Goal: Information Seeking & Learning: Learn about a topic

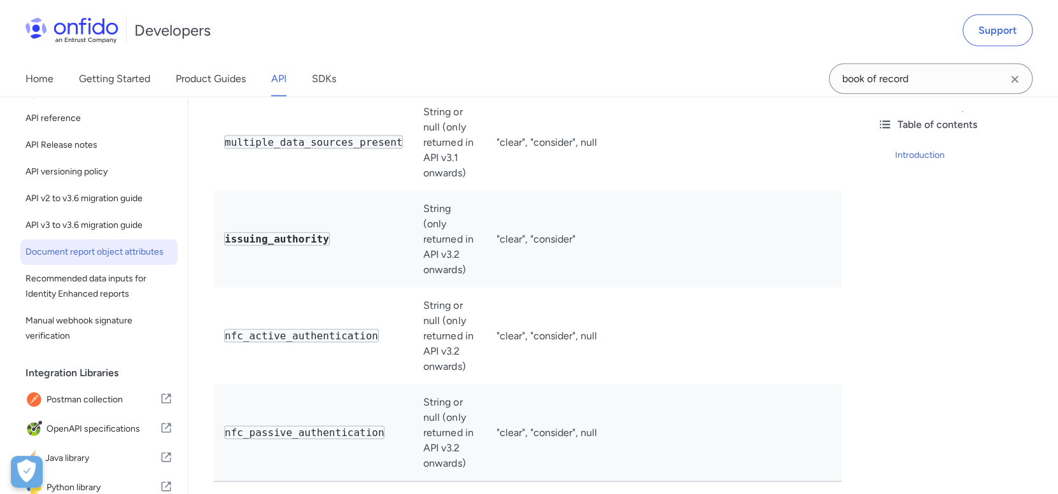
scroll to position [5073, 0]
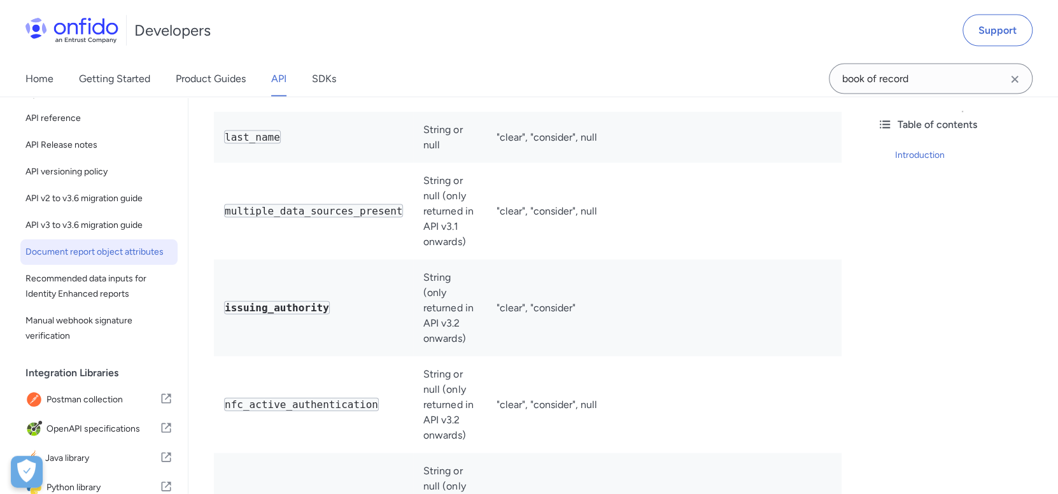
click at [891, 326] on div "Table of contents Introduction" at bounding box center [962, 295] width 191 height 397
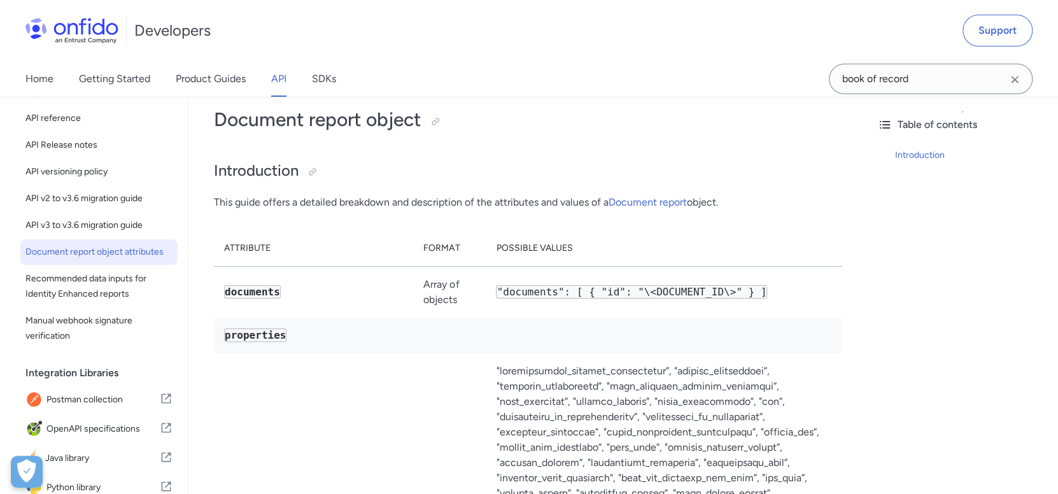
scroll to position [64, 0]
click at [646, 202] on link "Document report" at bounding box center [647, 203] width 78 height 12
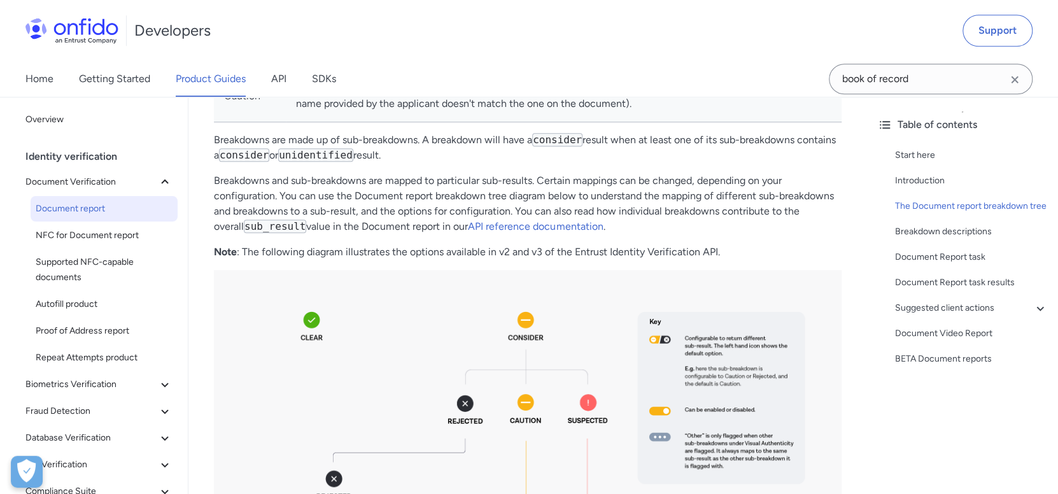
scroll to position [827, 0]
click at [528, 224] on link "API reference documentation" at bounding box center [535, 228] width 135 height 12
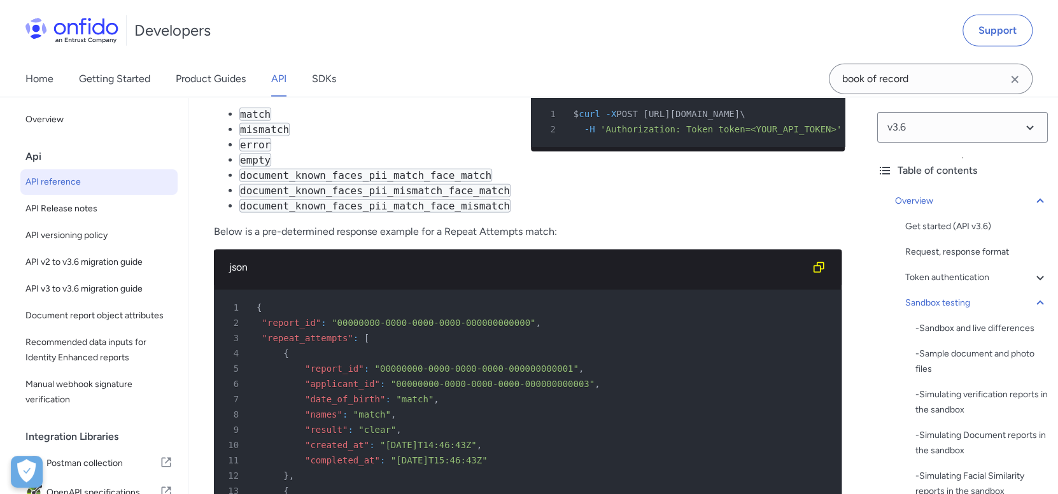
scroll to position [5638, 0]
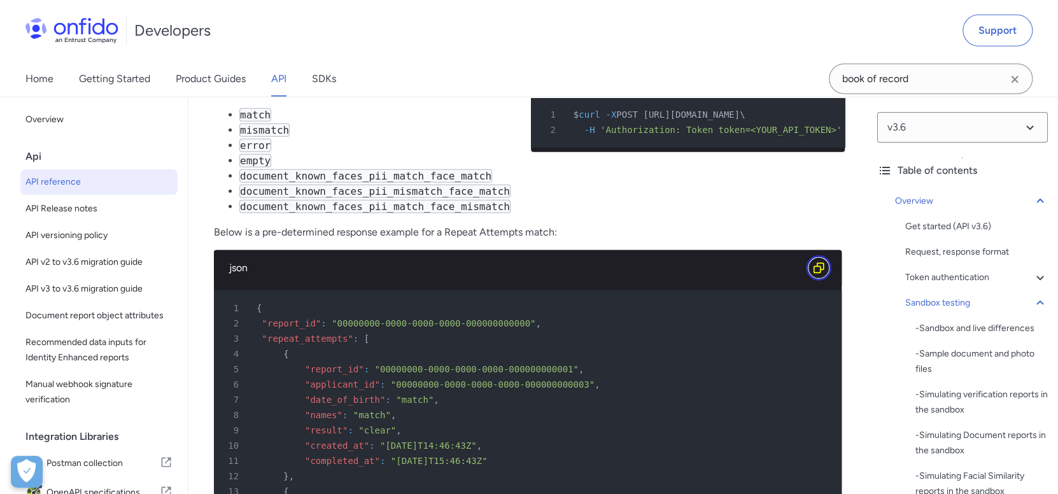
click at [820, 262] on icon "Copy code snippet button" at bounding box center [818, 268] width 13 height 13
click at [377, 225] on p "Below is a pre-determined response example for a Repeat Attempts match:" at bounding box center [528, 232] width 628 height 15
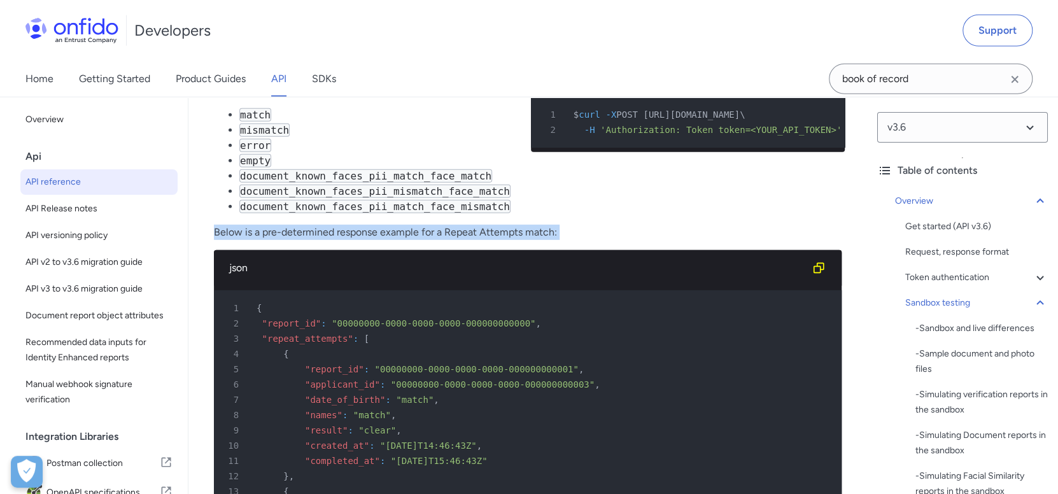
click at [377, 225] on p "Below is a pre-determined response example for a Repeat Attempts match:" at bounding box center [528, 232] width 628 height 15
copy div "Below is a pre-determined response example for a Repeat Attempts match:"
click at [538, 225] on p "Below is a pre-determined response example for a Repeat Attempts match:" at bounding box center [528, 232] width 628 height 15
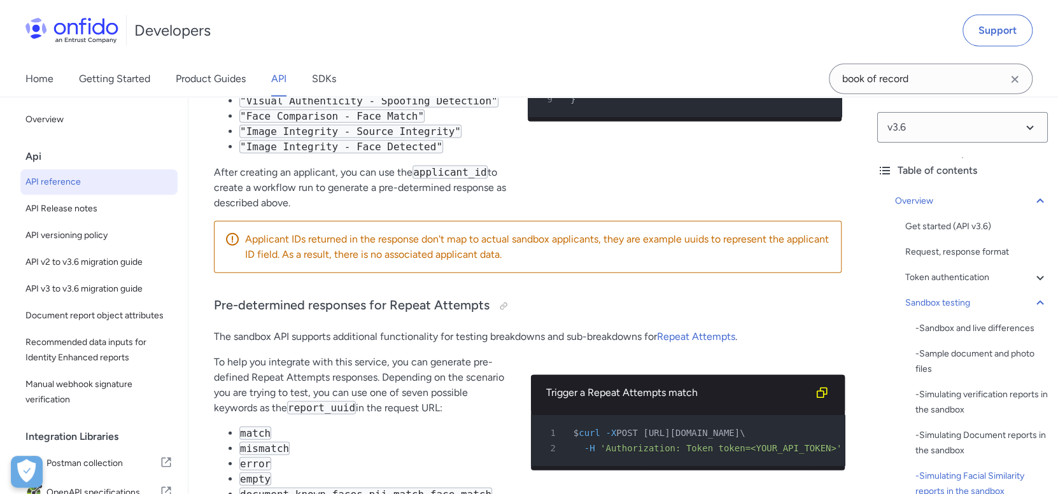
scroll to position [5319, 0]
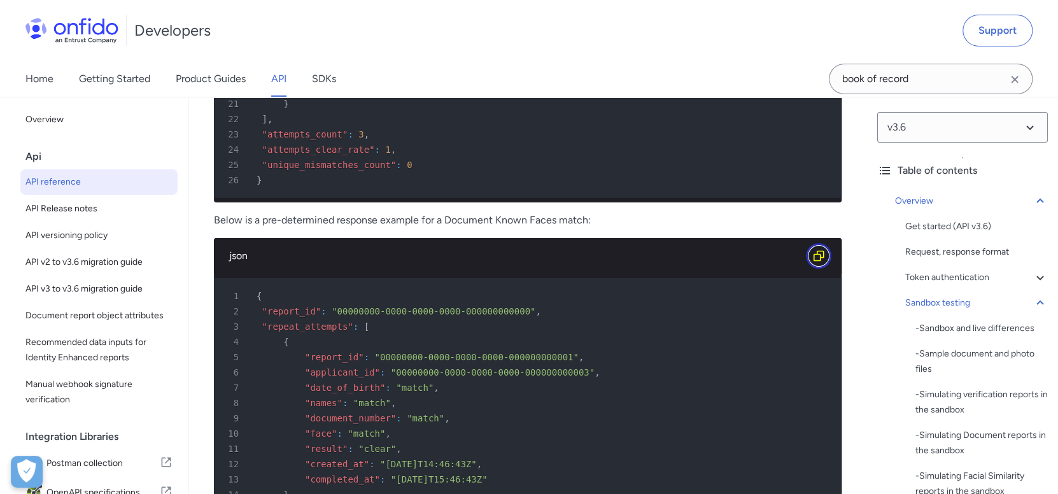
click at [818, 249] on icon "Copy code snippet button" at bounding box center [818, 255] width 13 height 13
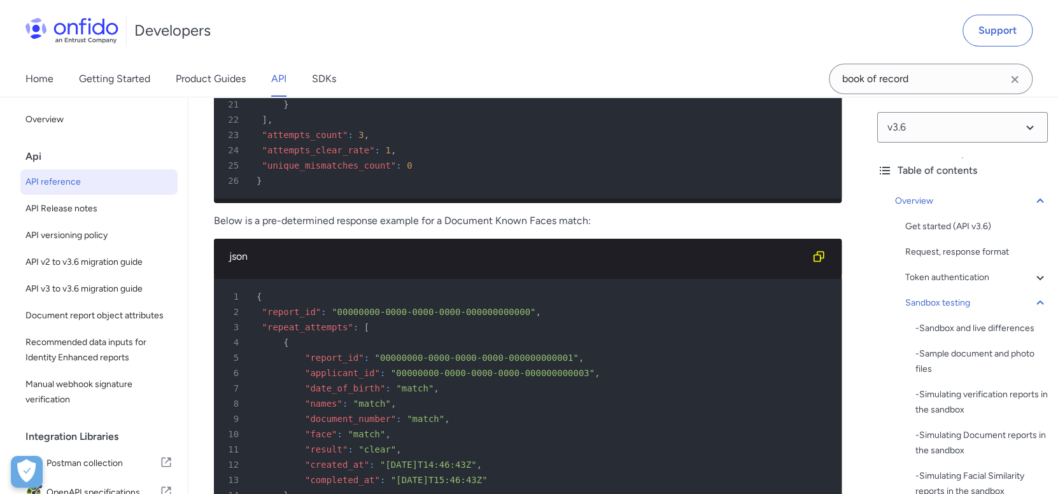
click at [384, 213] on p "Below is a pre-determined response example for a Document Known Faces match:" at bounding box center [528, 220] width 628 height 15
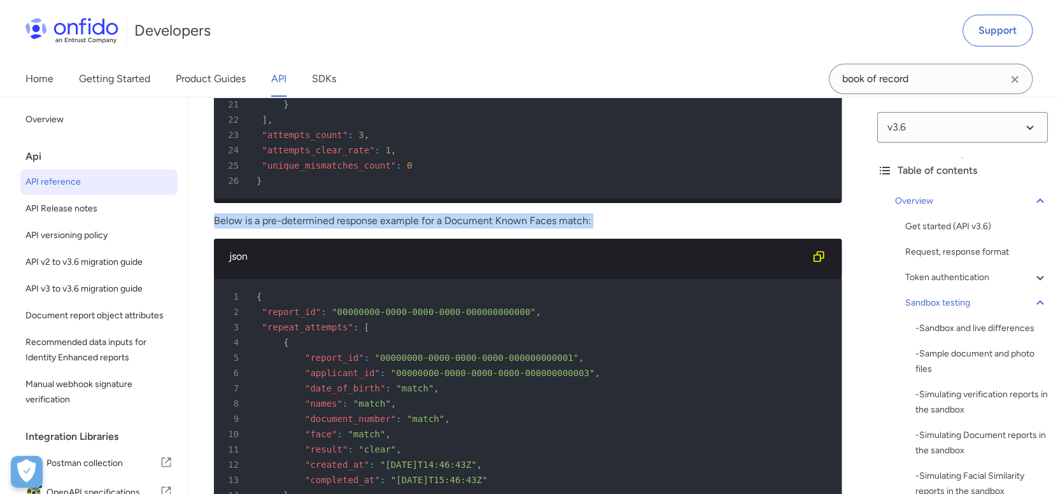
click at [384, 213] on p "Below is a pre-determined response example for a Document Known Faces match:" at bounding box center [528, 220] width 628 height 15
copy div "Below is a pre-determined response example for a Document Known Faces match:"
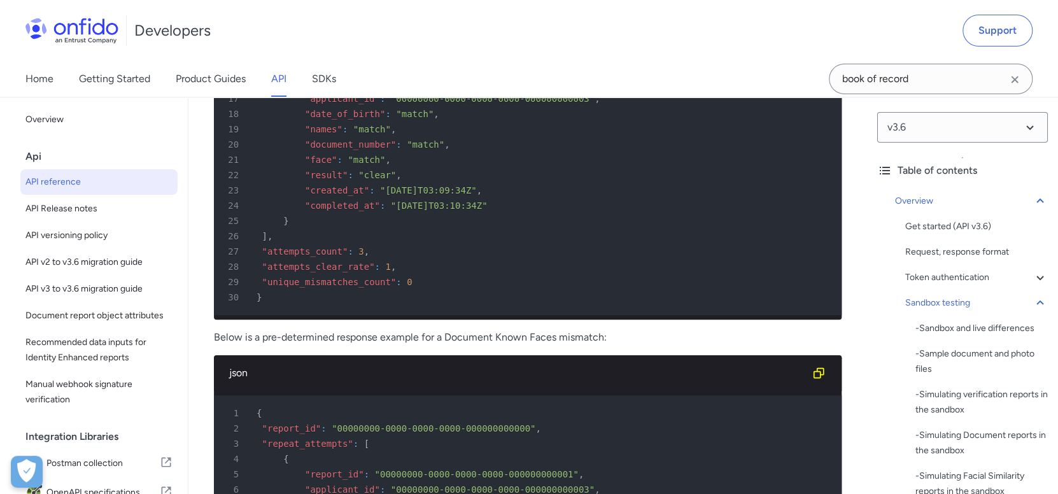
scroll to position [6592, 0]
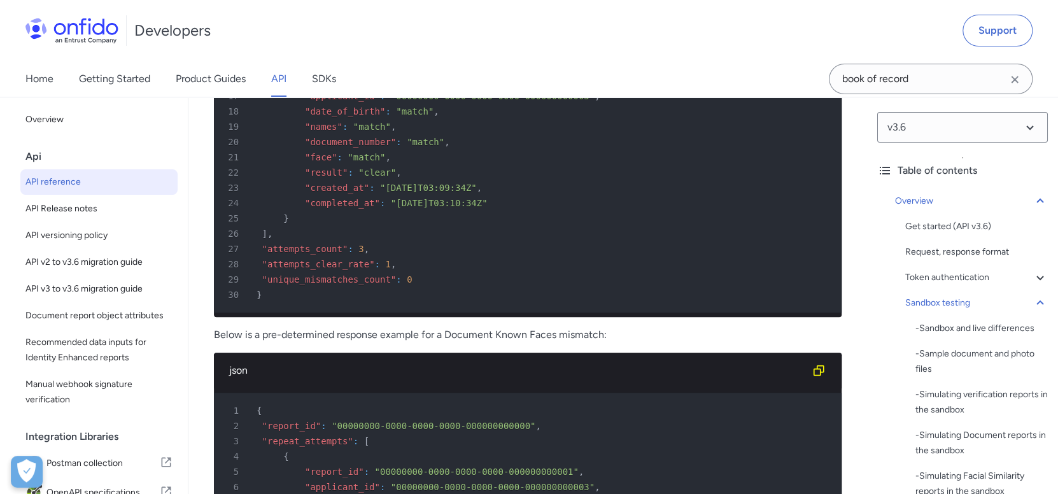
click at [471, 327] on p "Below is a pre-determined response example for a Document Known Faces mismatch:" at bounding box center [528, 334] width 628 height 15
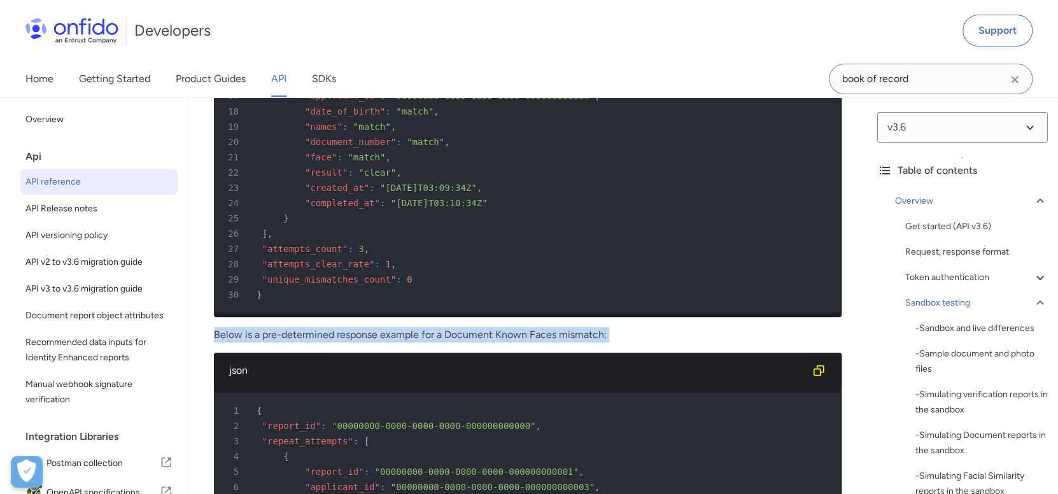
click at [471, 327] on p "Below is a pre-determined response example for a Document Known Faces mismatch:" at bounding box center [528, 334] width 628 height 15
copy div "Below is a pre-determined response example for a Document Known Faces mismatch:"
click at [471, 327] on p "Below is a pre-determined response example for a Document Known Faces mismatch:" at bounding box center [528, 334] width 628 height 15
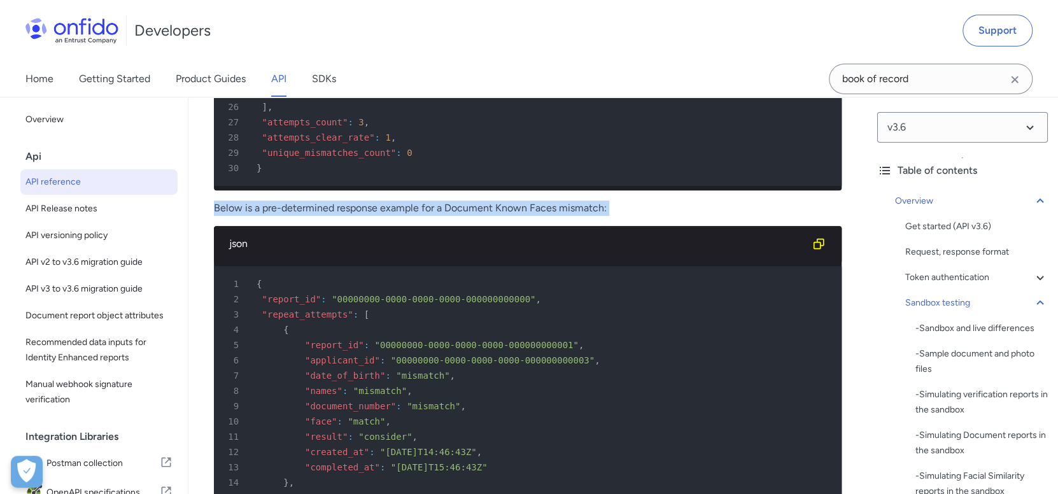
scroll to position [6719, 0]
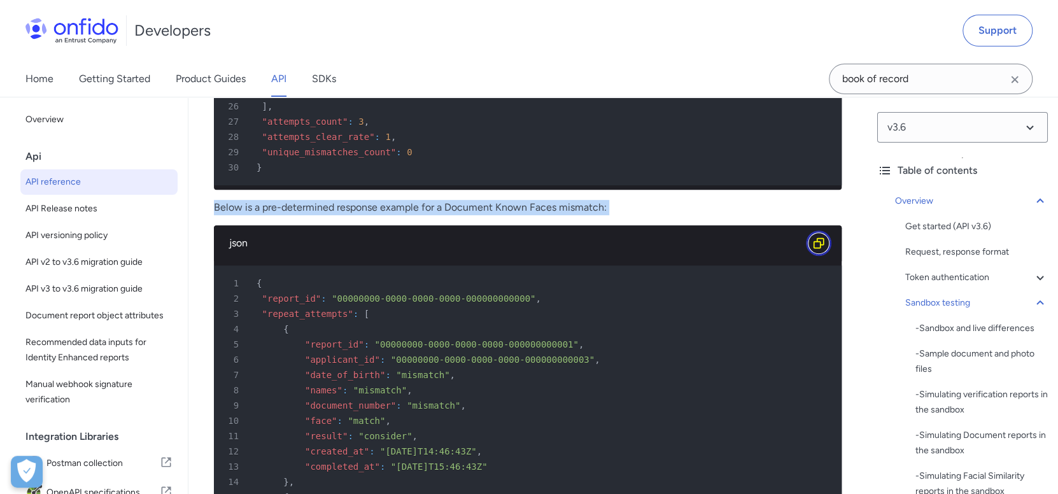
click at [814, 237] on icon "Copy code snippet button" at bounding box center [818, 243] width 13 height 13
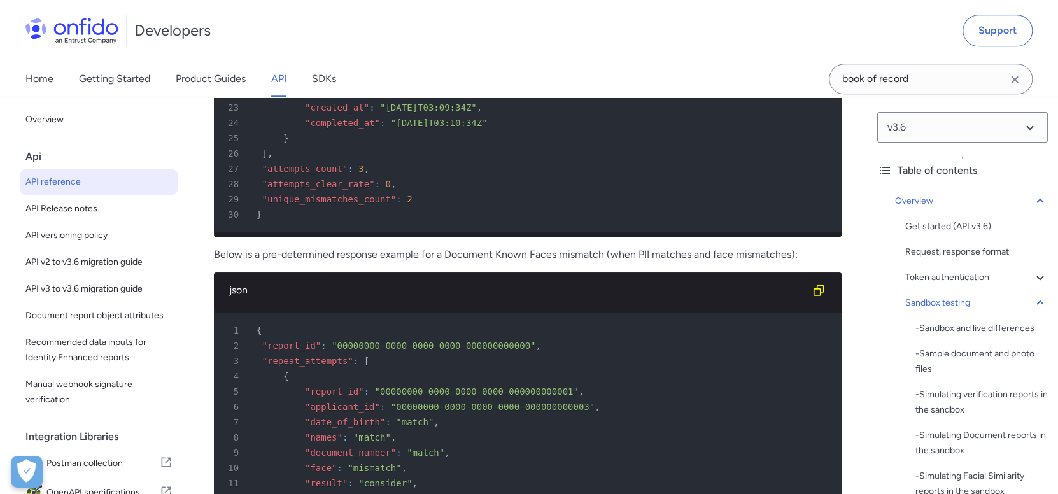
scroll to position [7230, 0]
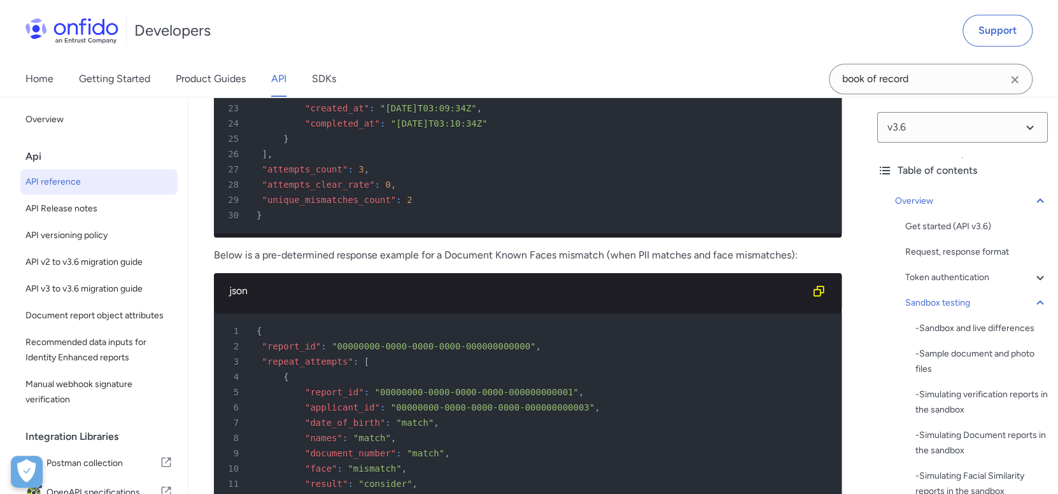
click at [530, 248] on p "Below is a pre-determined response example for a Document Known Faces mismatch …" at bounding box center [528, 255] width 628 height 15
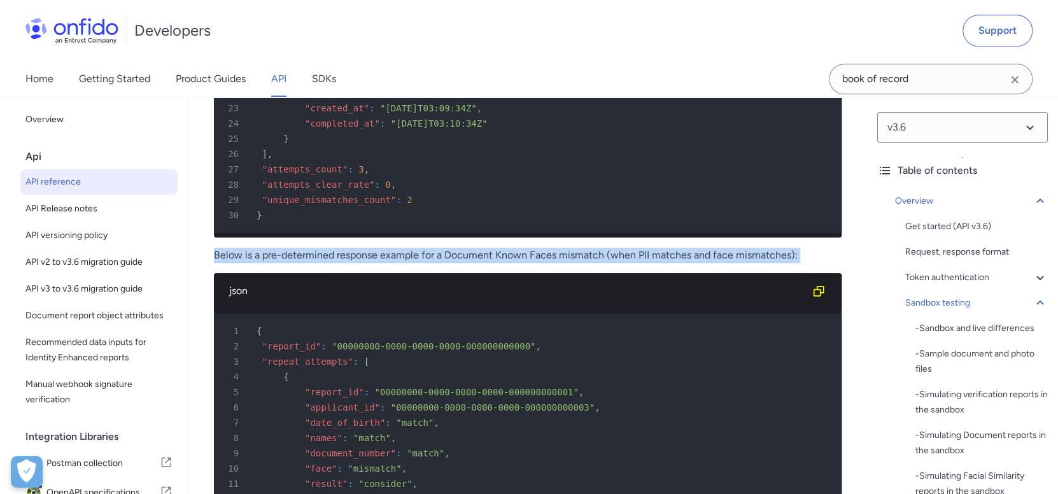
click at [530, 248] on p "Below is a pre-determined response example for a Document Known Faces mismatch …" at bounding box center [528, 255] width 628 height 15
copy div "Below is a pre-determined response example for a Document Known Faces mismatch …"
click at [530, 248] on p "Below is a pre-determined response example for a Document Known Faces mismatch …" at bounding box center [528, 255] width 628 height 15
click at [824, 284] on icon "Copy code snippet button" at bounding box center [818, 290] width 13 height 13
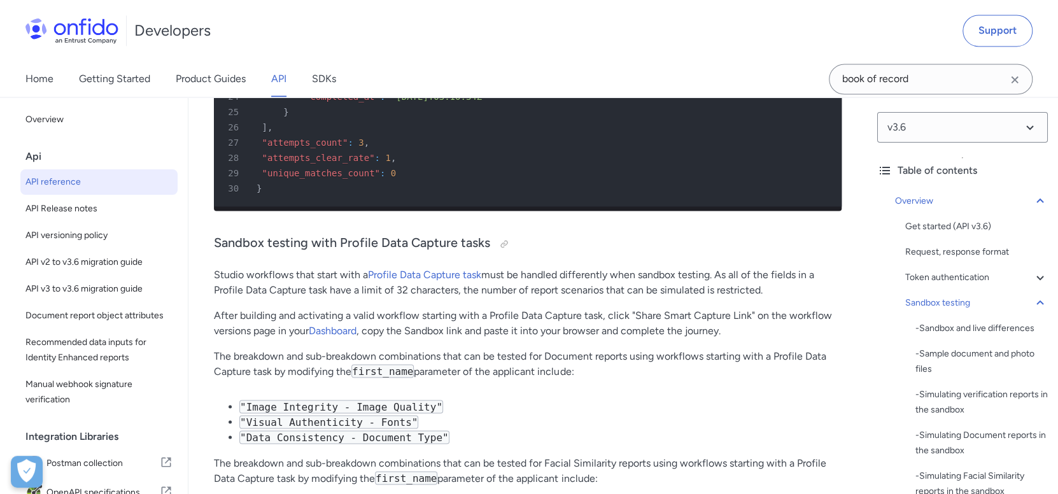
scroll to position [7815, 0]
click at [562, 267] on p "Studio workflows that start with a Profile Data Capture task must be handled di…" at bounding box center [528, 282] width 628 height 31
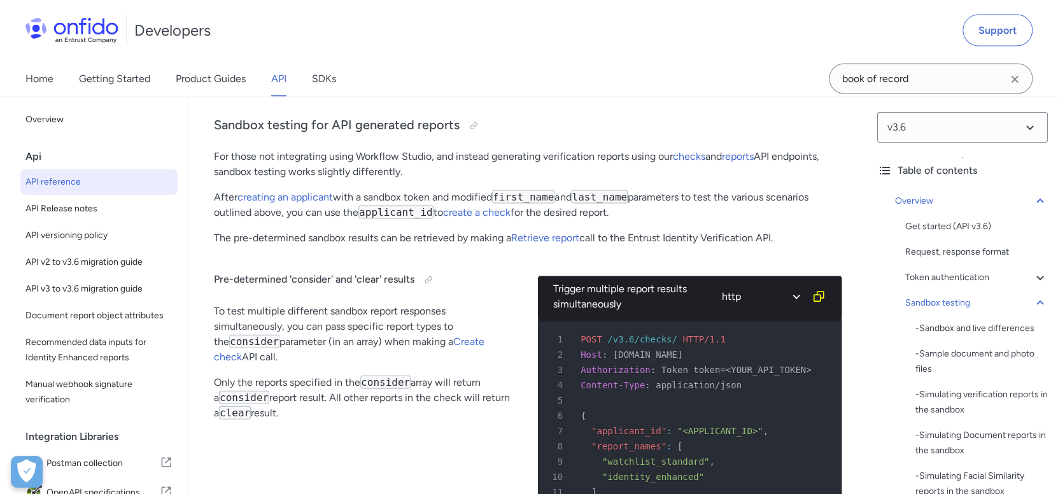
scroll to position [8260, 0]
click at [703, 150] on link "checks" at bounding box center [689, 156] width 32 height 12
click at [750, 150] on link "reports" at bounding box center [738, 156] width 32 height 12
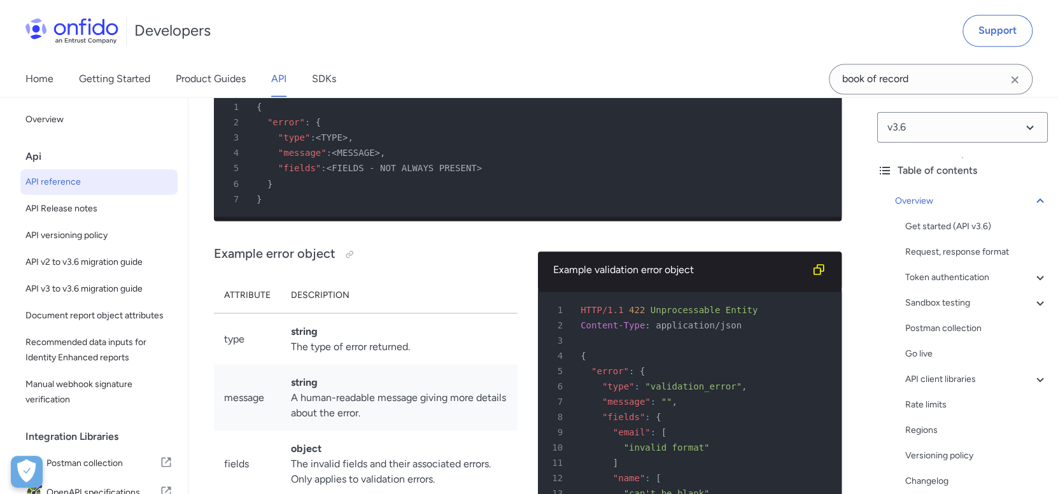
scroll to position [11123, 0]
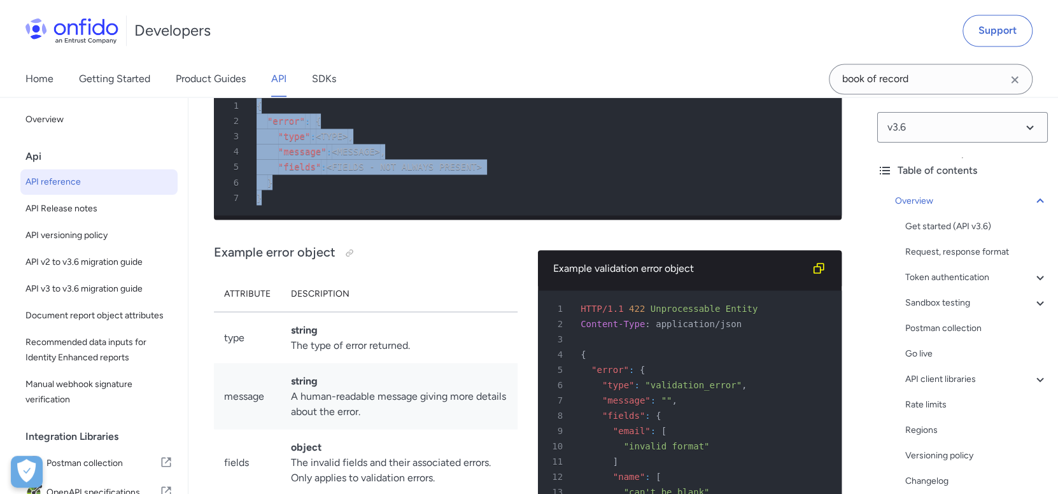
drag, startPoint x: 297, startPoint y: 220, endPoint x: 246, endPoint y: 116, distance: 115.6
click at [246, 116] on pre "1 { 2 "error" : { 3 "type" : <TYPE> , 4 "message" : <MESSAGE> , 5 "fields" : <F…" at bounding box center [528, 151] width 628 height 127
copy pre "{ 2 "error" : { 3 "type" : <TYPE> , 4 "message" : <MESSAGE> , 5 "fields" : <FIE…"
click at [335, 157] on span "<MESSAGE>" at bounding box center [356, 151] width 48 height 10
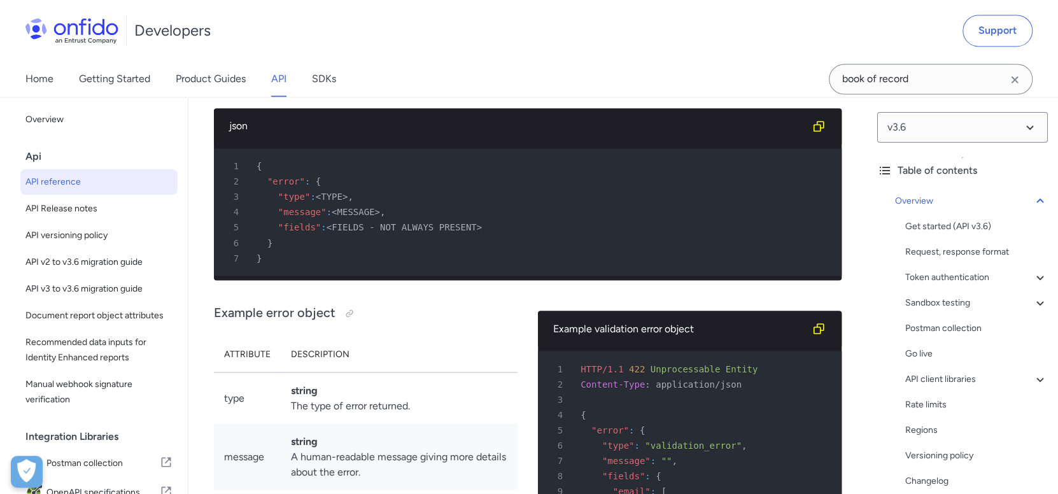
click at [298, 98] on p "All errors are returned with the same structure:" at bounding box center [528, 90] width 628 height 15
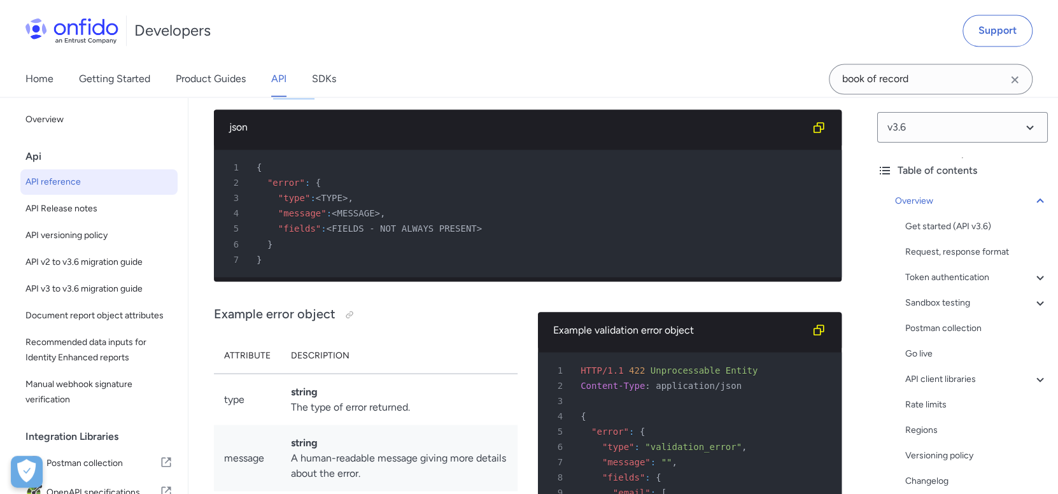
click at [298, 99] on p "All errors are returned with the same structure:" at bounding box center [528, 91] width 628 height 15
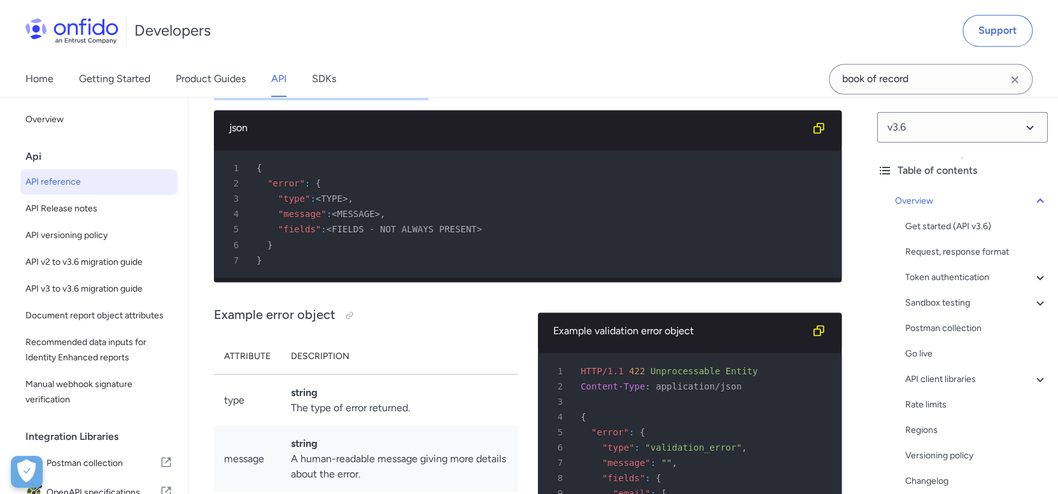
copy div "All errors are returned with the same structure:"
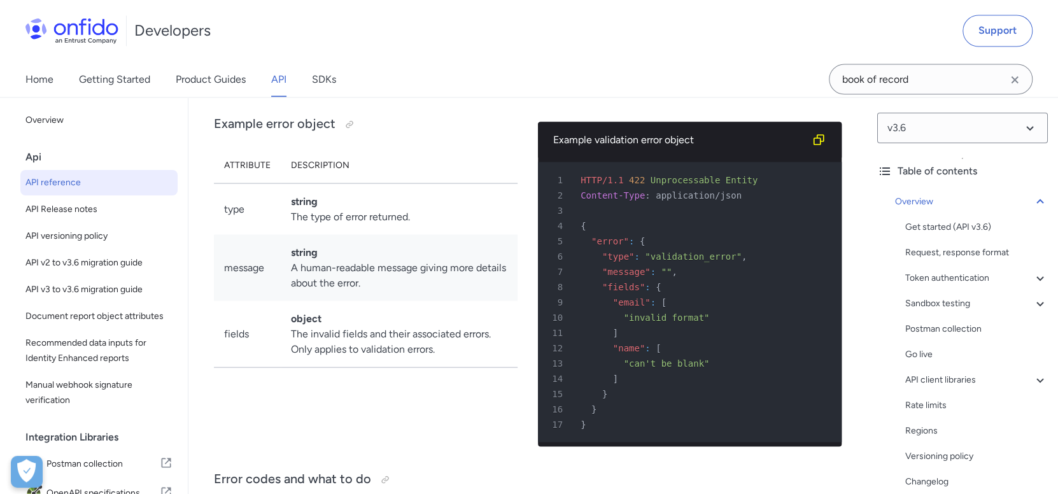
scroll to position [11250, 0]
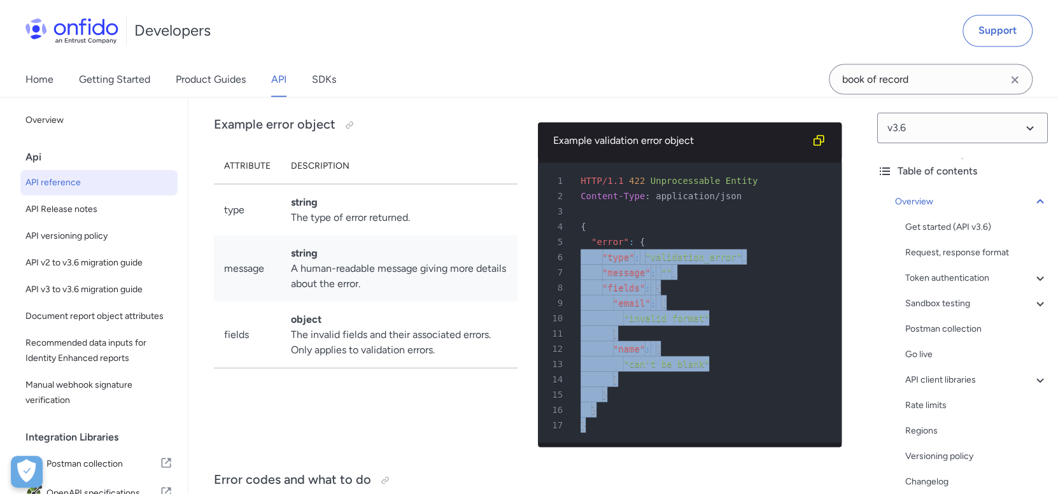
drag, startPoint x: 587, startPoint y: 458, endPoint x: 568, endPoint y: 281, distance: 177.9
click at [568, 281] on pre "1 HTTP/1.1 422 Unprocessable Entity 2 Content-Type : application/json 3 4 { 5 "…" at bounding box center [690, 302] width 304 height 280
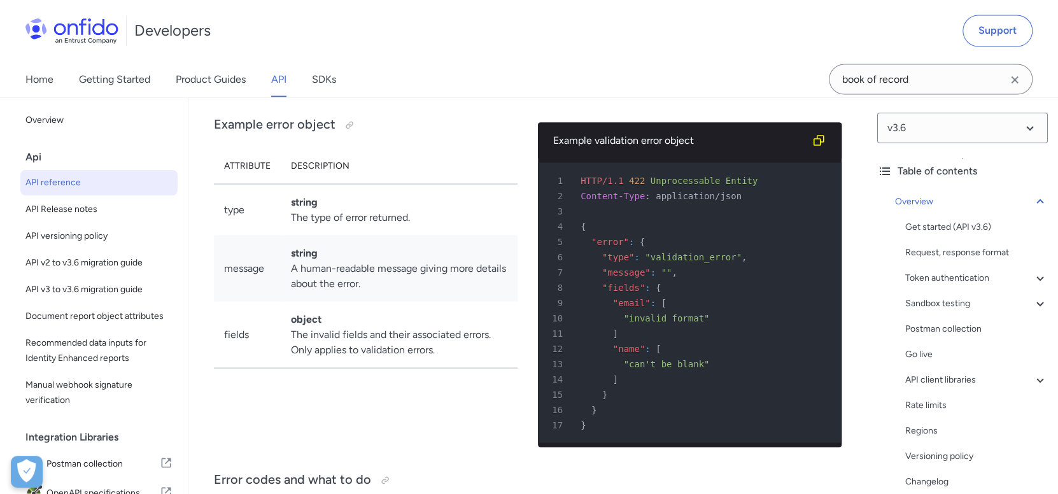
click at [830, 158] on div "Example validation error object" at bounding box center [690, 140] width 304 height 36
click at [822, 146] on icon "Copy code snippet button" at bounding box center [818, 140] width 13 height 13
click at [656, 148] on div "Example validation error object" at bounding box center [679, 139] width 253 height 15
click at [655, 148] on div "Example validation error object" at bounding box center [679, 139] width 253 height 15
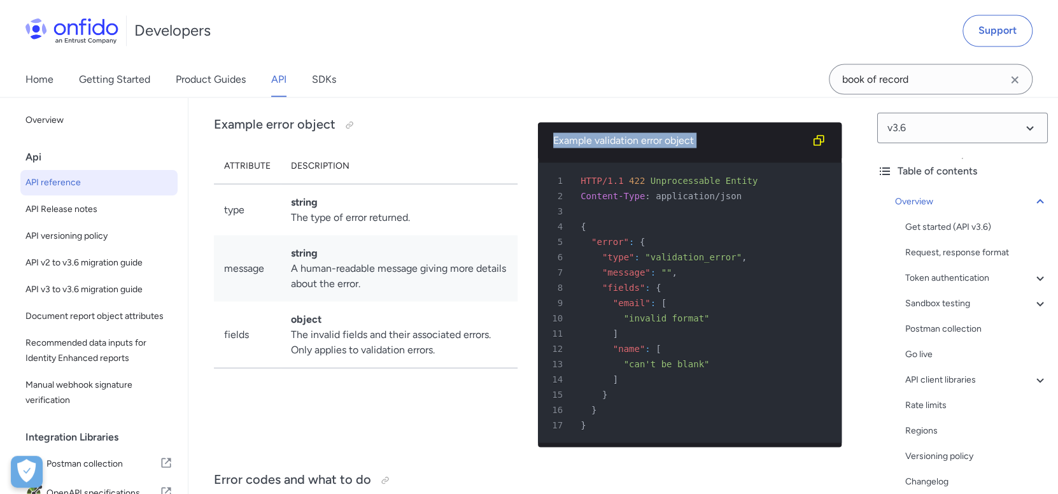
copy div "Example validation error object 1"
click at [396, 270] on td "string A human-readable message giving more details about the error." at bounding box center [399, 268] width 237 height 66
drag, startPoint x: 449, startPoint y: 381, endPoint x: 216, endPoint y: 202, distance: 293.2
click at [216, 202] on table "Attribute Description type string The type of error returned. message string A …" at bounding box center [366, 258] width 304 height 220
click at [335, 301] on td "string A human-readable message giving more details about the error." at bounding box center [399, 268] width 237 height 66
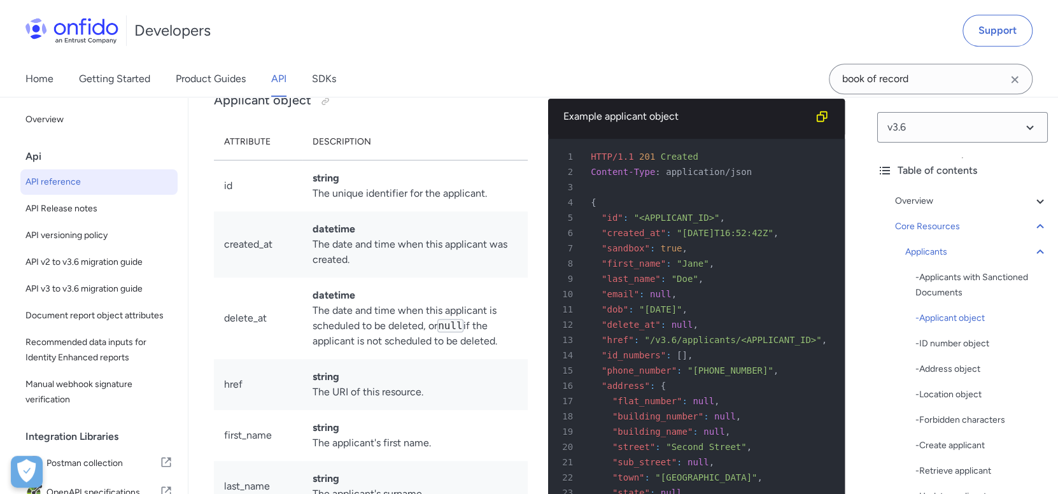
scroll to position [13479, 0]
click at [817, 123] on icon "Copy code snippet button" at bounding box center [821, 117] width 13 height 13
click at [661, 125] on div "Example applicant object" at bounding box center [686, 116] width 246 height 15
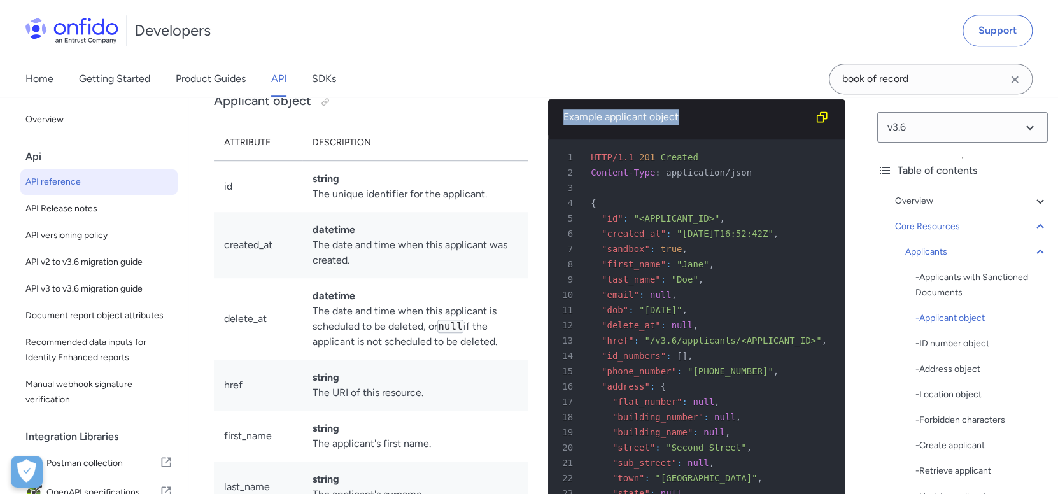
copy div "Example applicant object"
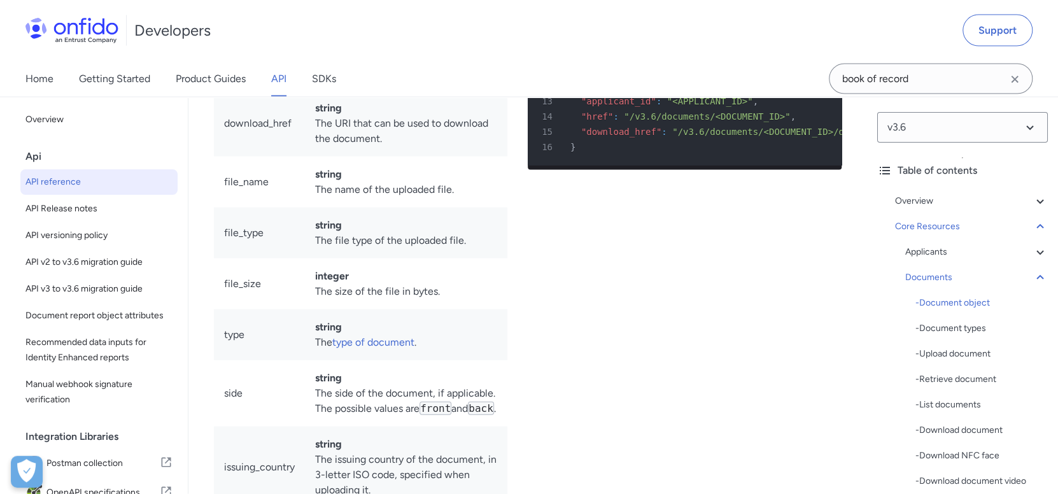
scroll to position [21224, 0]
copy div "Example document object"
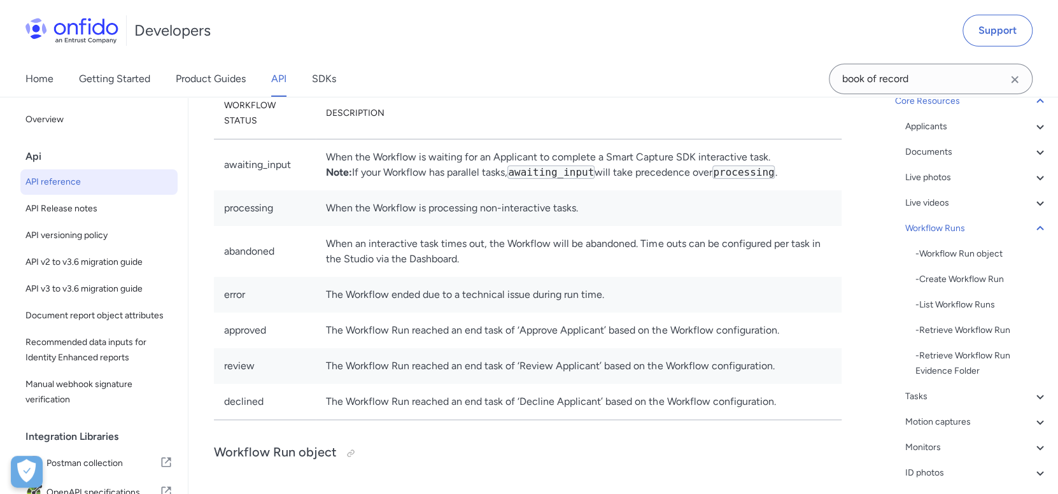
scroll to position [126, 0]
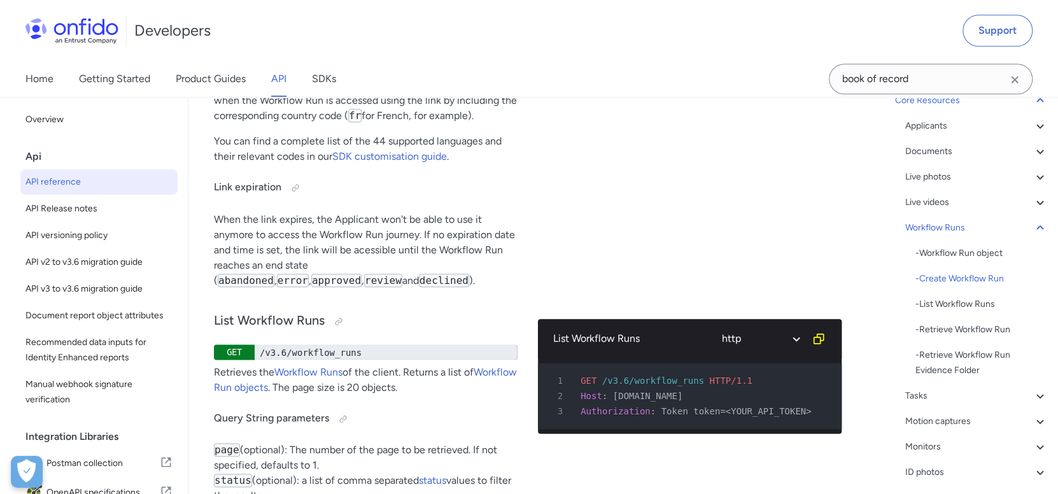
scroll to position [33212, 0]
drag, startPoint x: 381, startPoint y: 267, endPoint x: 210, endPoint y: 160, distance: 201.8
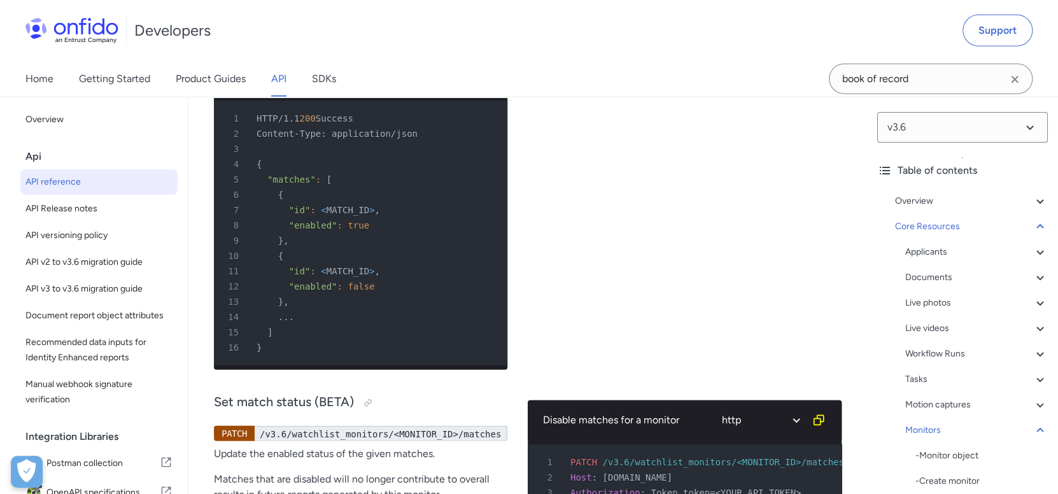
scroll to position [41059, 0]
click at [955, 229] on div "Core Resources" at bounding box center [971, 226] width 153 height 15
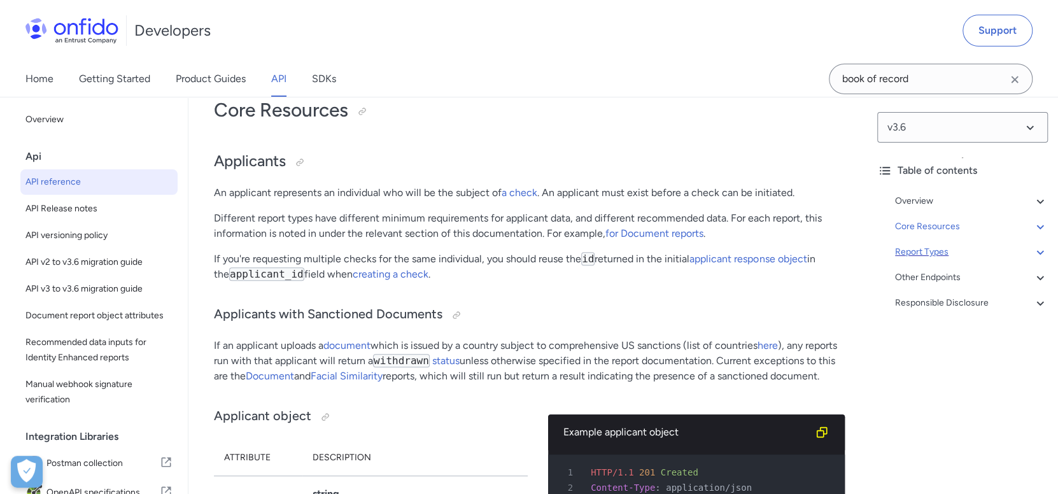
click at [952, 258] on div "Report Types" at bounding box center [971, 251] width 153 height 15
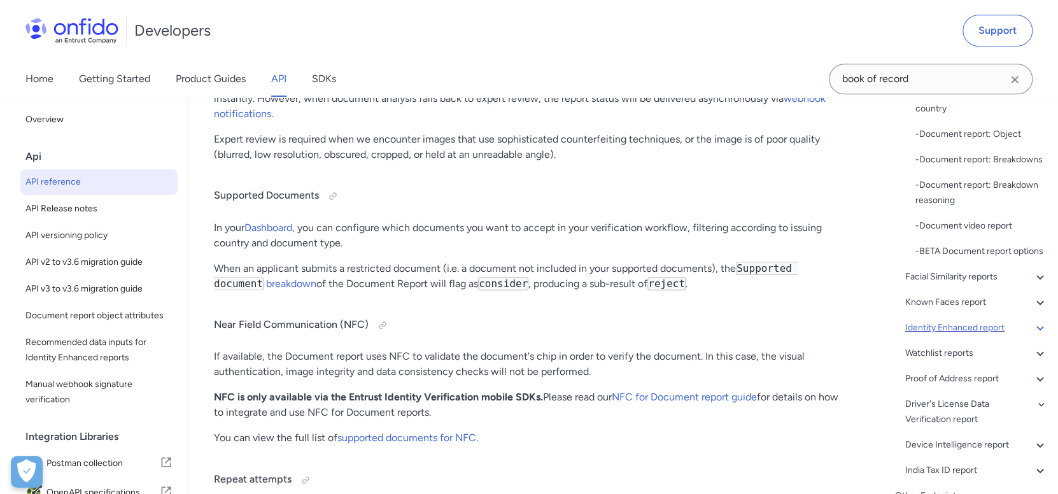
scroll to position [234, 0]
click at [962, 336] on div "Identity Enhanced report" at bounding box center [976, 328] width 143 height 15
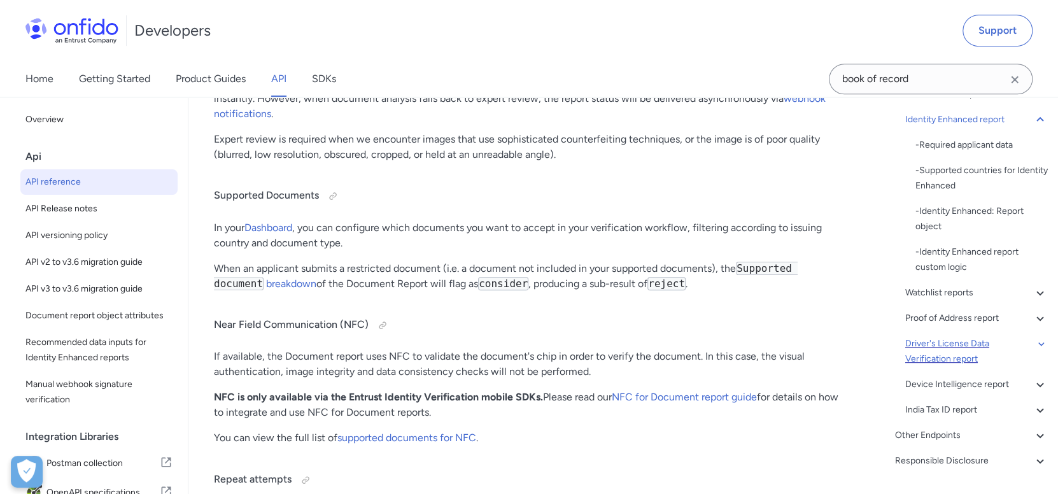
scroll to position [77713, 0]
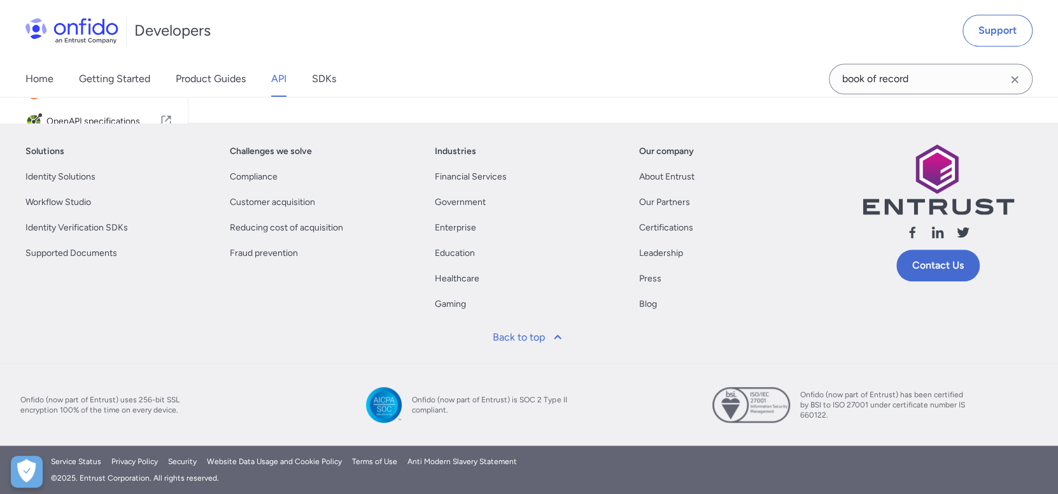
scroll to position [136115, 0]
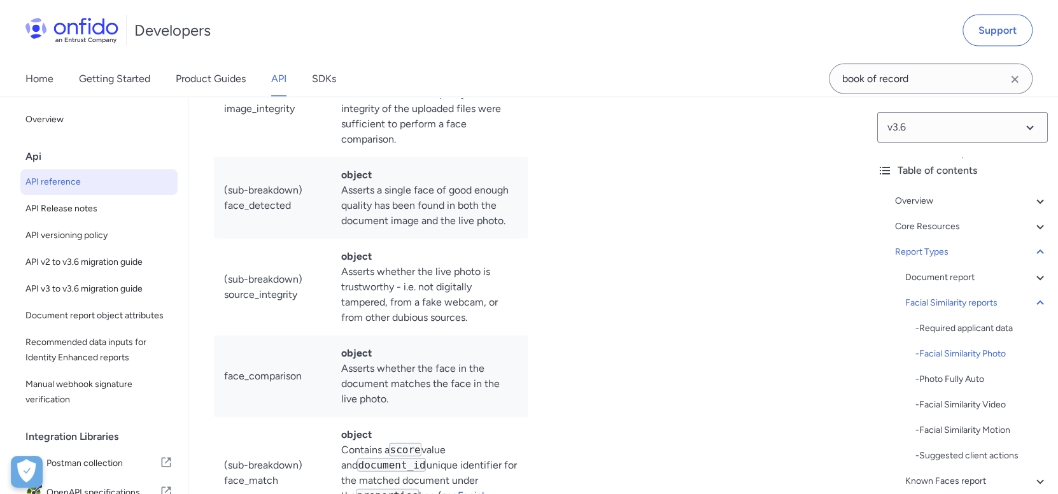
scroll to position [63256, 0]
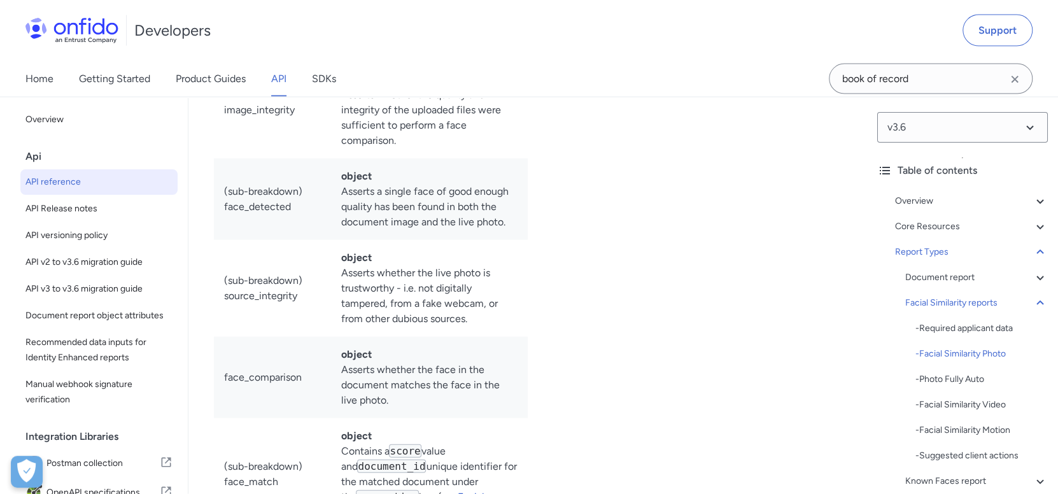
copy div "Example Facial Similarity Photo report object"
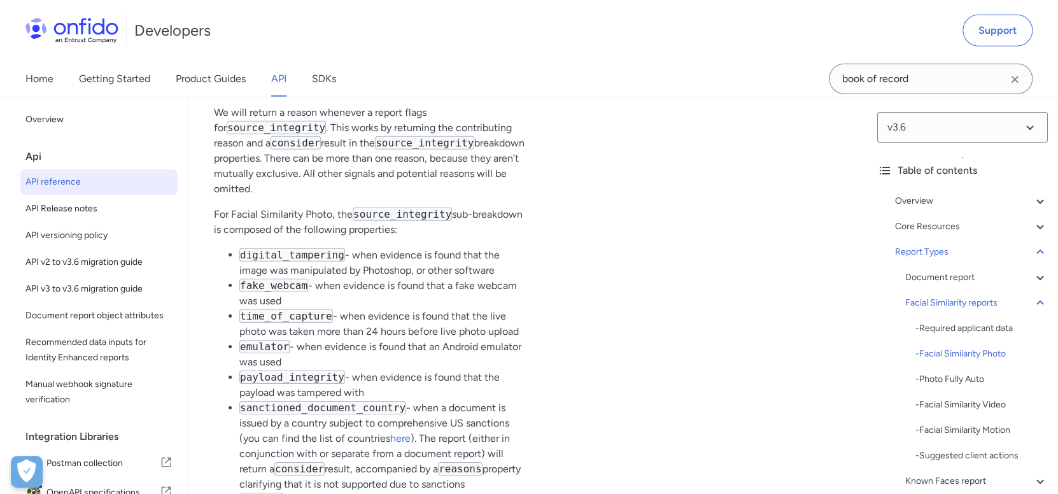
scroll to position [63893, 0]
drag, startPoint x: 280, startPoint y: 431, endPoint x: 216, endPoint y: 305, distance: 141.2
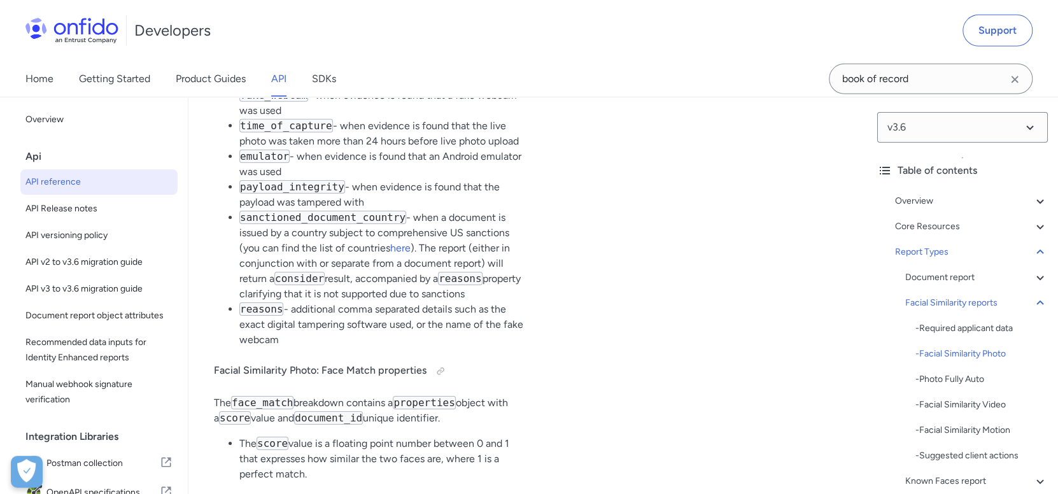
scroll to position [64083, 0]
copy p "A breakdown or sub-breakdown will have the result null when it has not been com…"
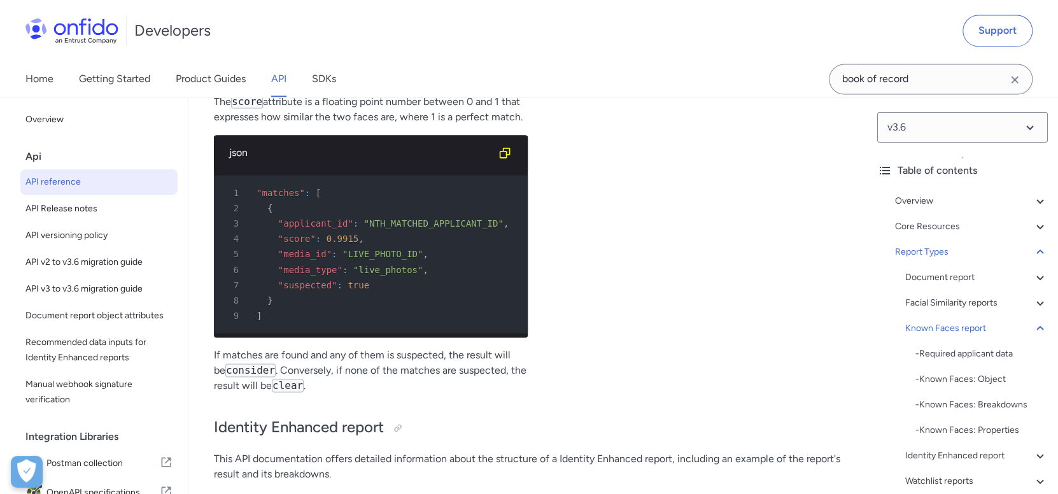
scroll to position [75663, 0]
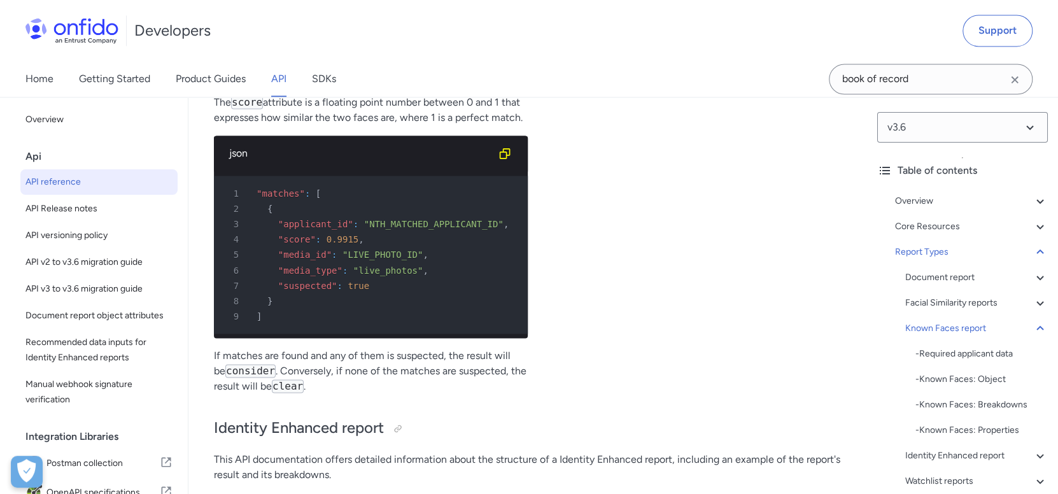
copy div "Example Known Faces report object"
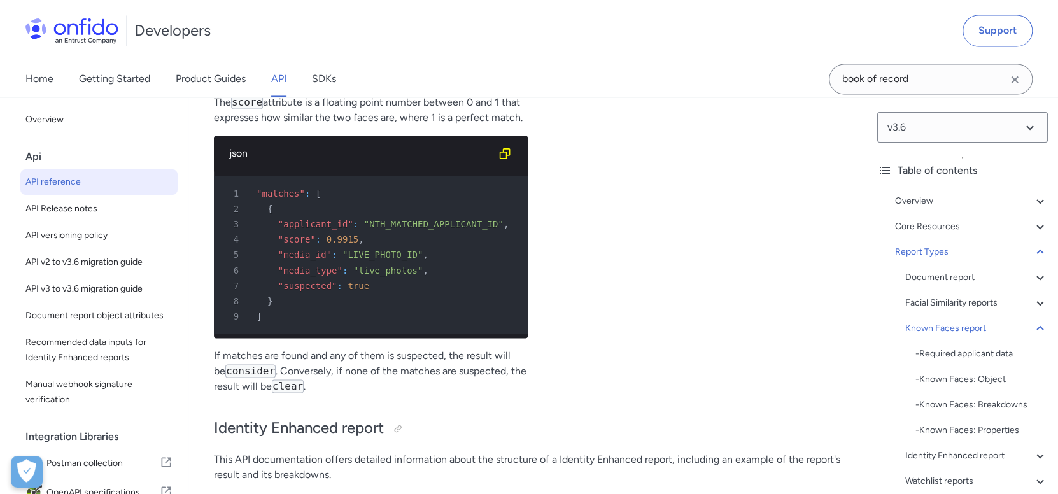
copy p "The Known Faces report requires that we keep a database of facial biometric ide…"
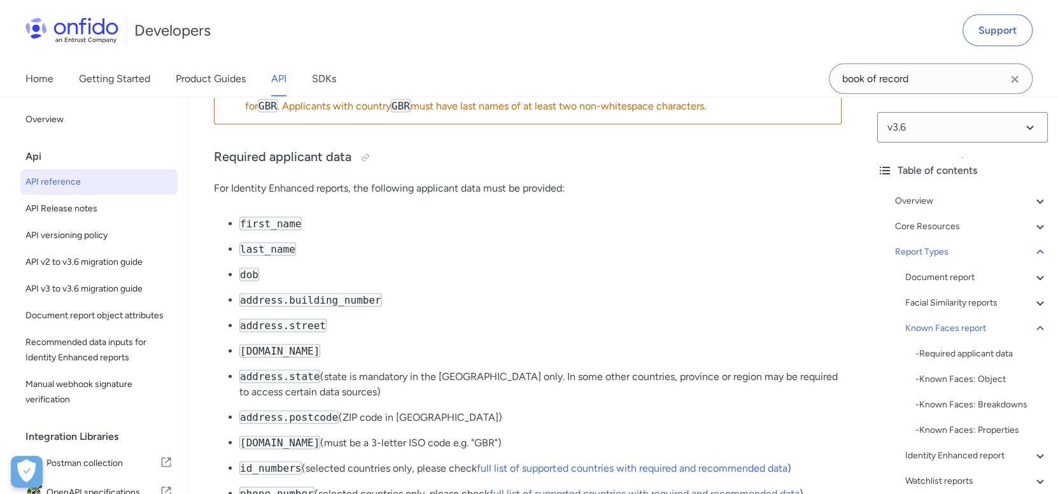
scroll to position [76109, 0]
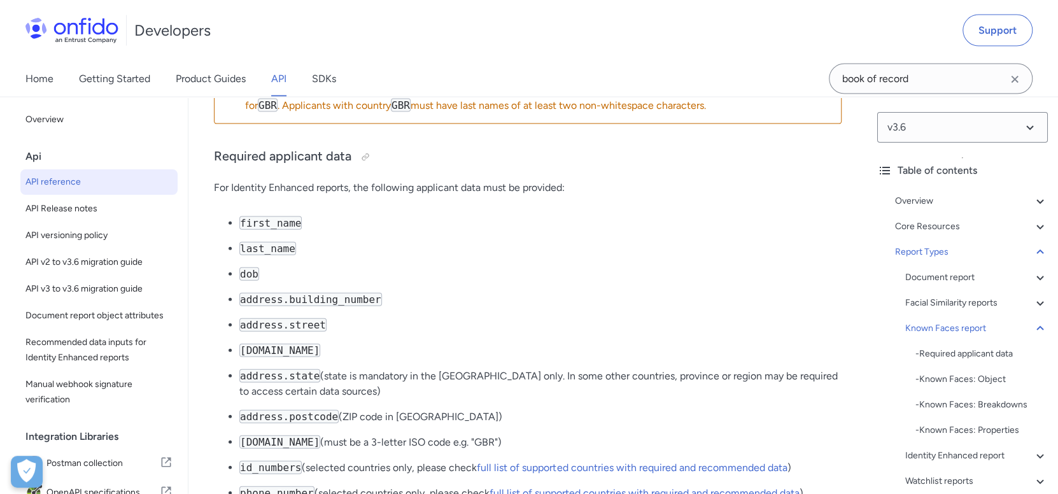
copy p "It is highly recommended the Known Faces report always be run in conjunction wi…"
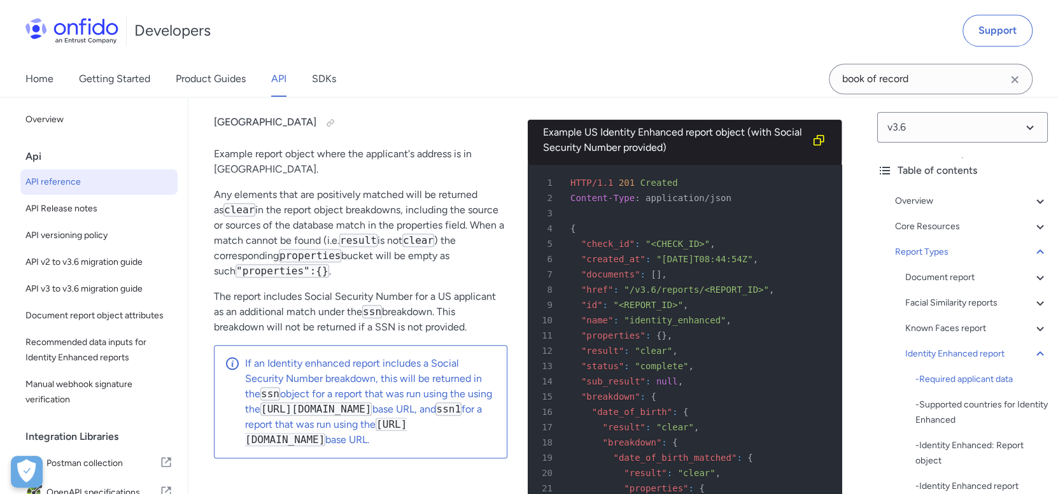
scroll to position [78145, 0]
drag, startPoint x: 208, startPoint y: 170, endPoint x: 808, endPoint y: 231, distance: 603.2
copy div "For Identity Enhanced reports, the following applicant data must be provided: f…"
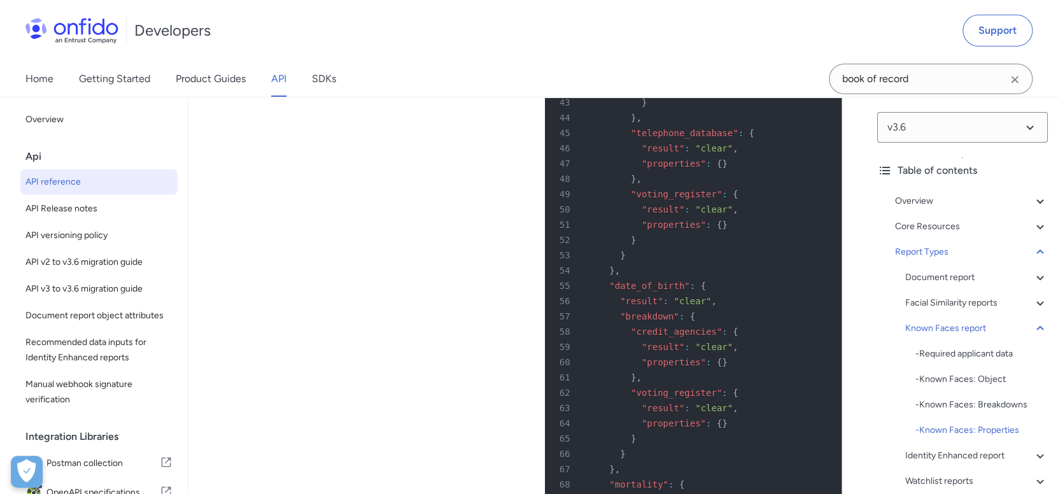
scroll to position [77636, 0]
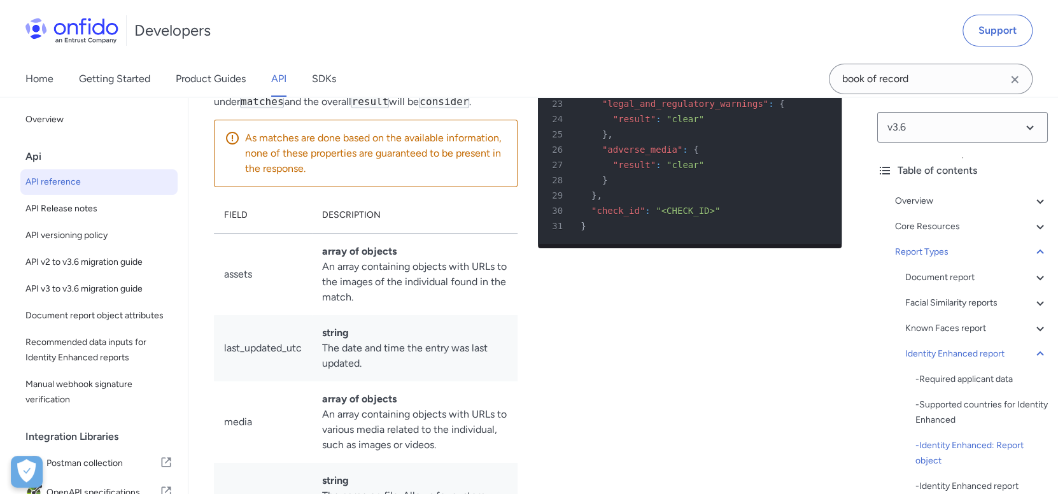
scroll to position [80755, 0]
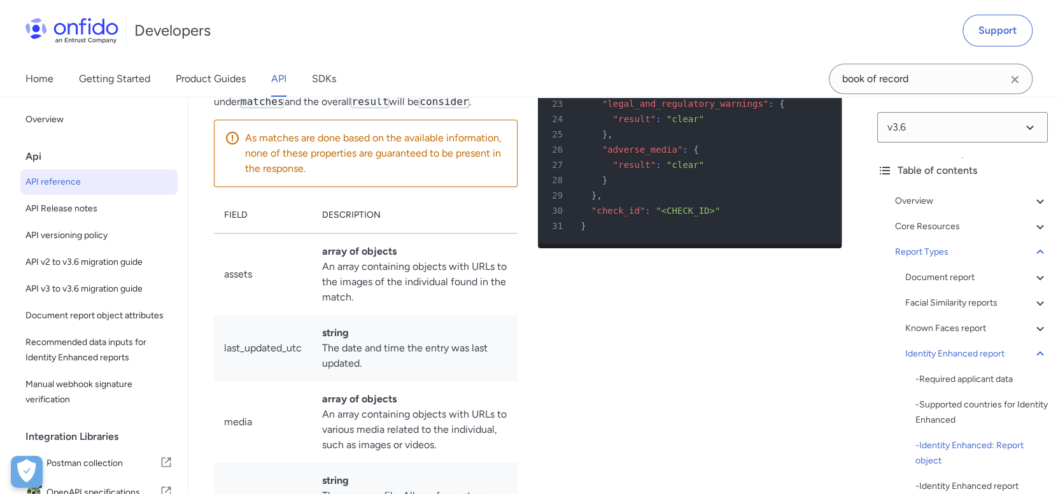
copy div "Non UK/US Identity Enhanced report object"
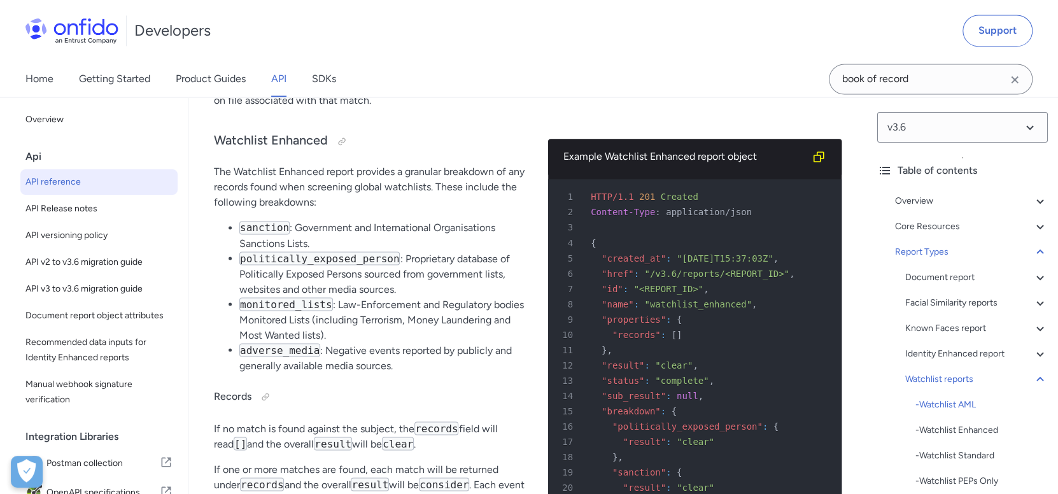
scroll to position [82154, 0]
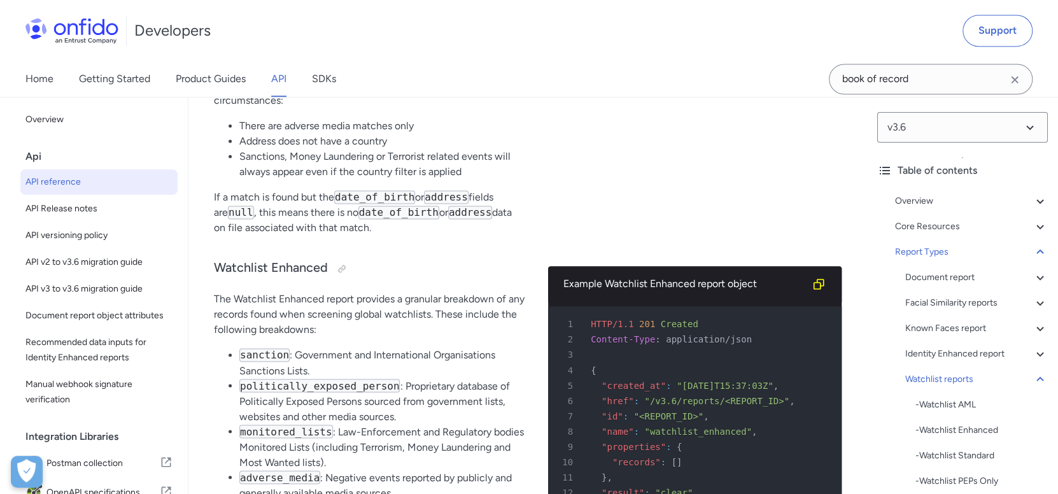
scroll to position [82027, 0]
copy div "Example Watchlist AML report object"
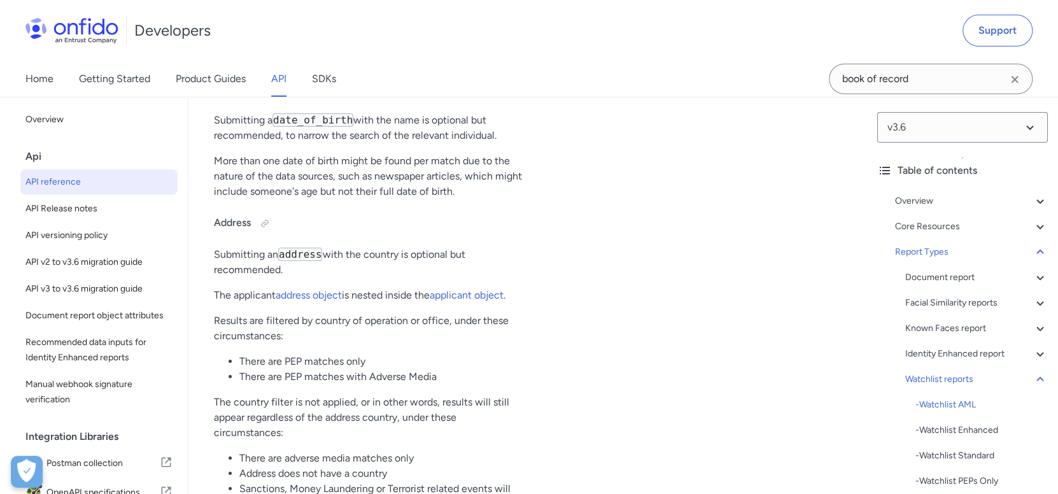
scroll to position [83808, 0]
copy div "Example Watchlist Enhanced report object 1"
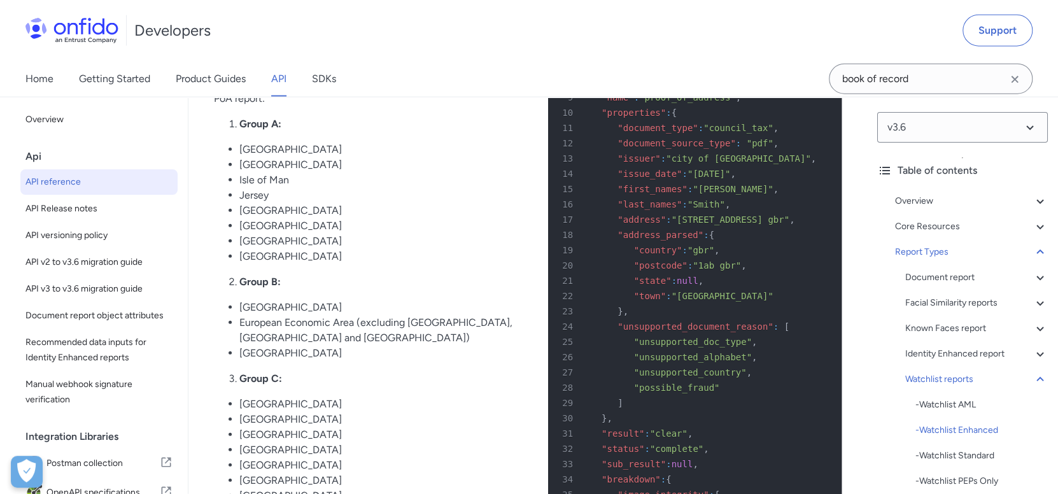
scroll to position [86035, 0]
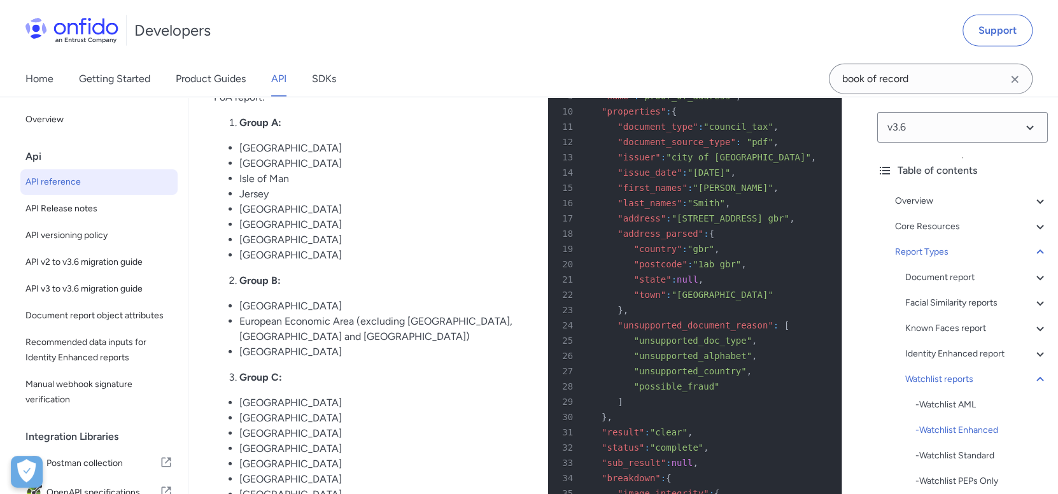
copy div "Example Watchlist Standard report object"
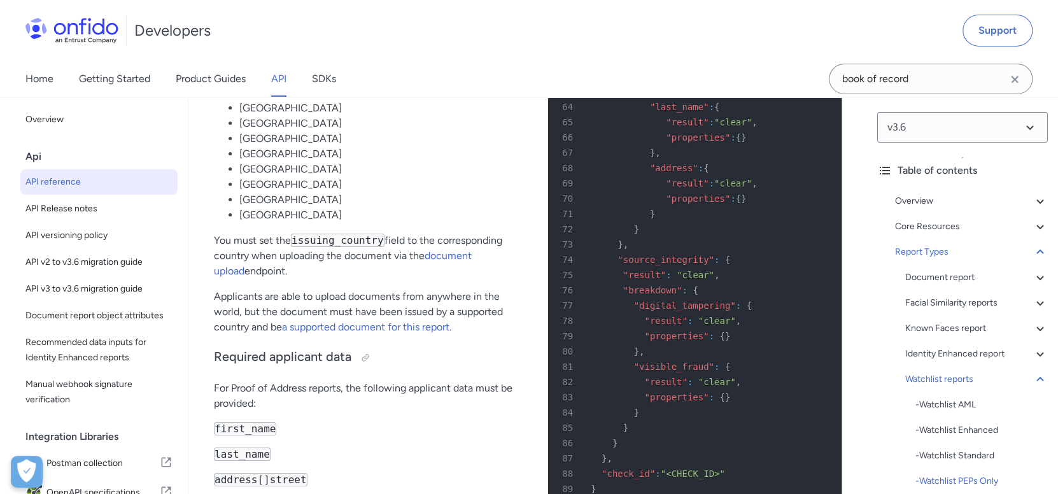
scroll to position [86863, 0]
drag, startPoint x: 214, startPoint y: 200, endPoint x: 480, endPoint y: 368, distance: 314.1
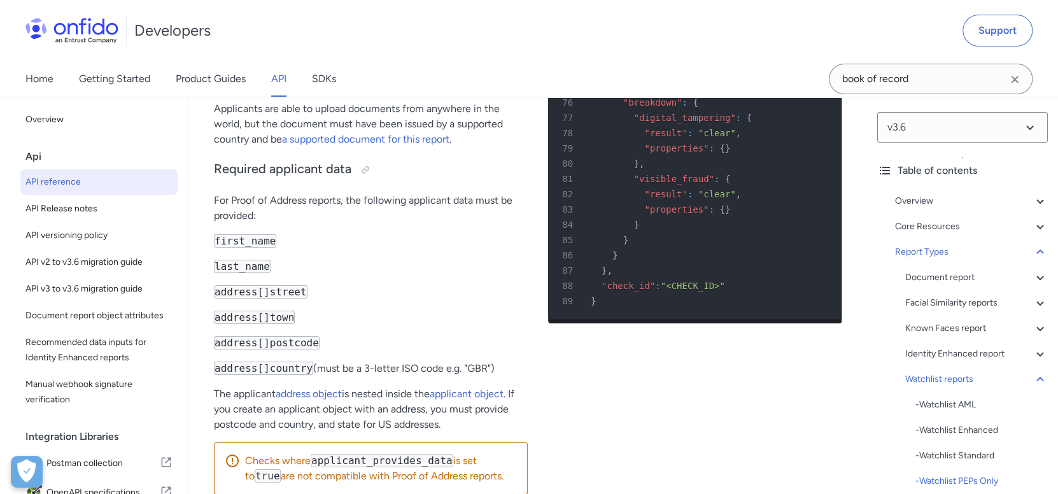
scroll to position [87053, 0]
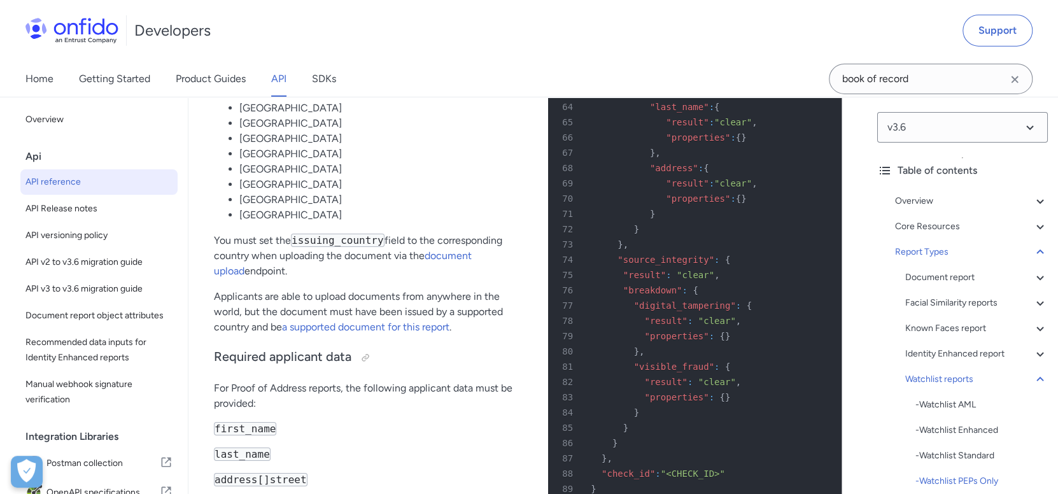
scroll to position [86863, 0]
drag, startPoint x: 476, startPoint y: 387, endPoint x: 216, endPoint y: 202, distance: 319.1
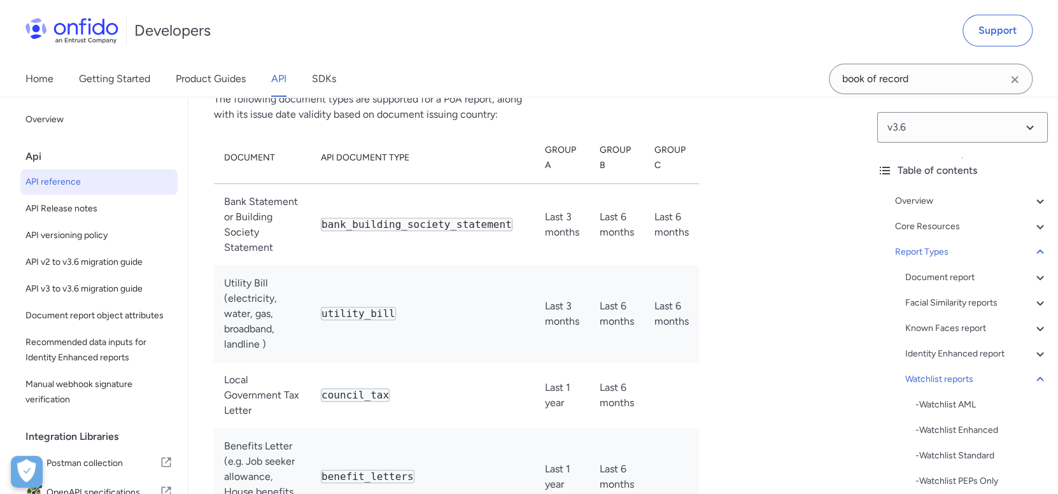
scroll to position [87500, 0]
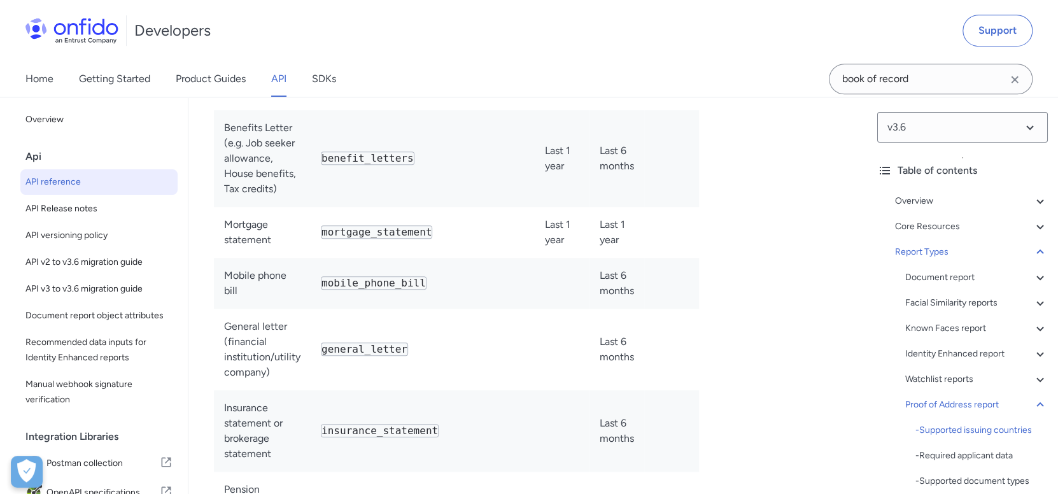
scroll to position [87818, 0]
drag, startPoint x: 318, startPoint y: 444, endPoint x: 235, endPoint y: 364, distance: 114.3
click at [235, 364] on div "Proof of Address report This API documentation offers detailed information abou…" at bounding box center [371, 432] width 314 height 4638
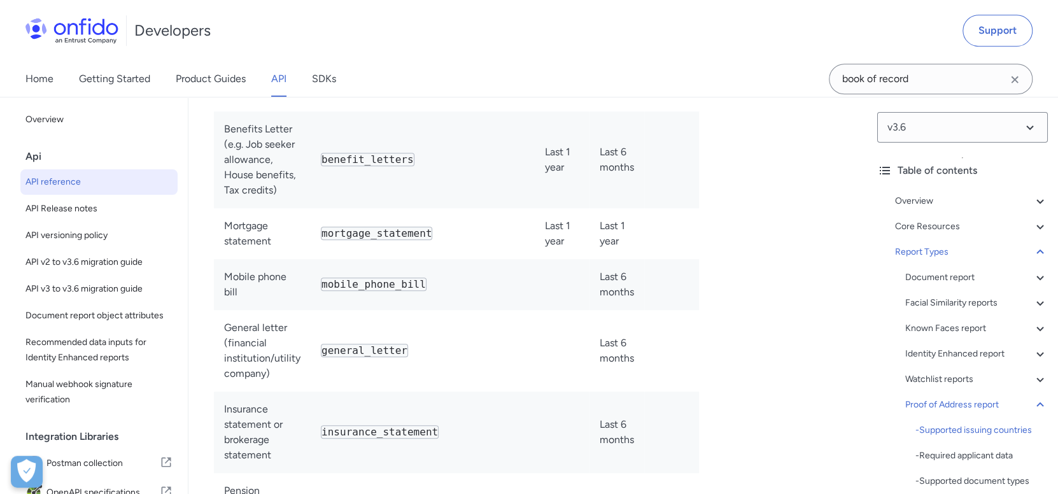
drag, startPoint x: 307, startPoint y: 440, endPoint x: 225, endPoint y: 365, distance: 111.7
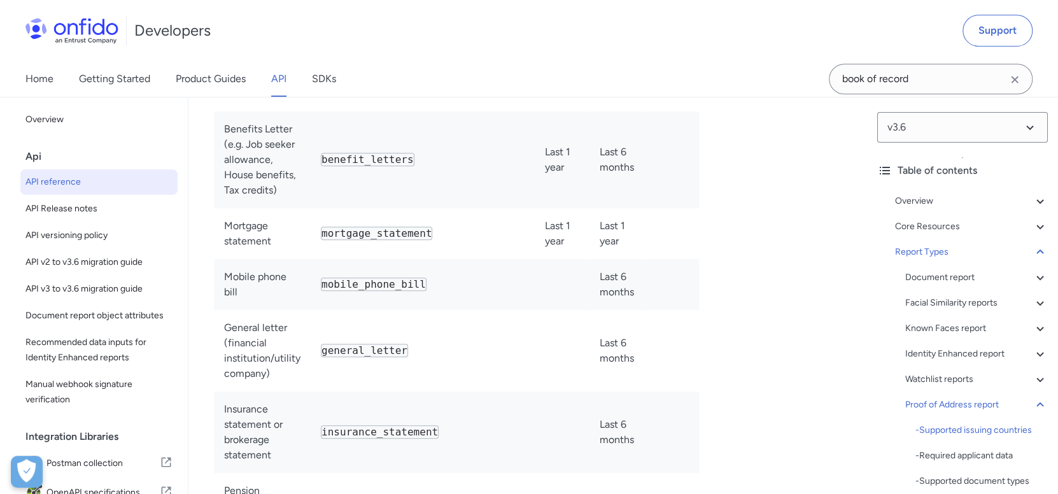
click at [225, 365] on div "Proof of Address report This API documentation offers detailed information abou…" at bounding box center [371, 432] width 314 height 4638
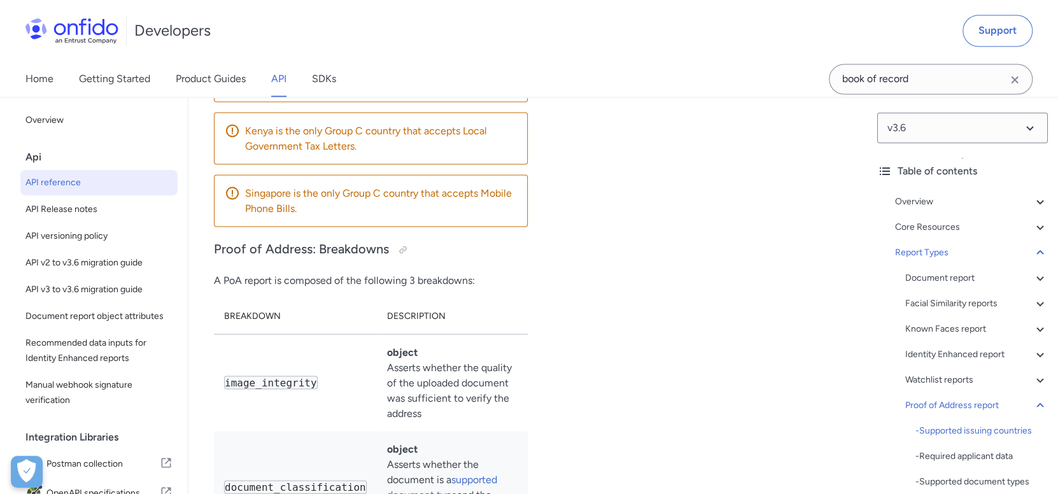
scroll to position [88772, 0]
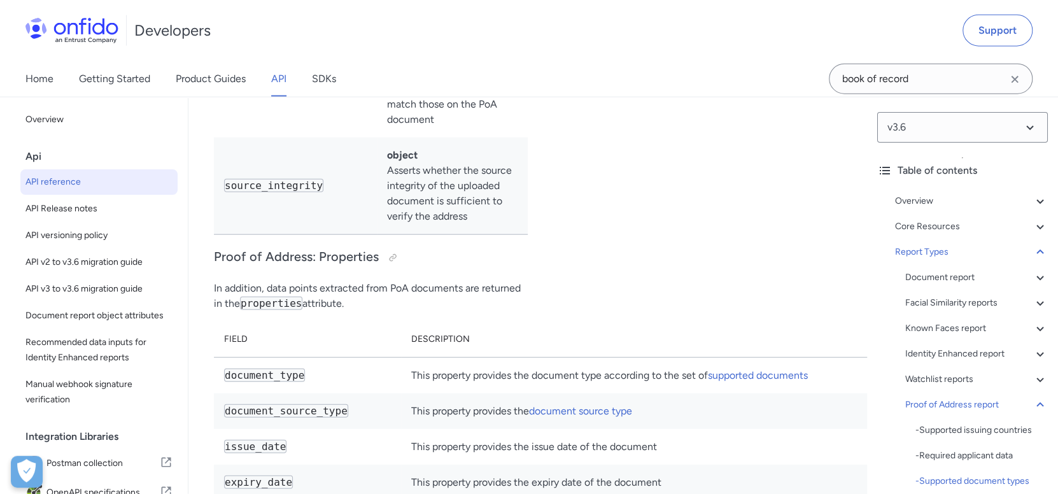
scroll to position [89281, 0]
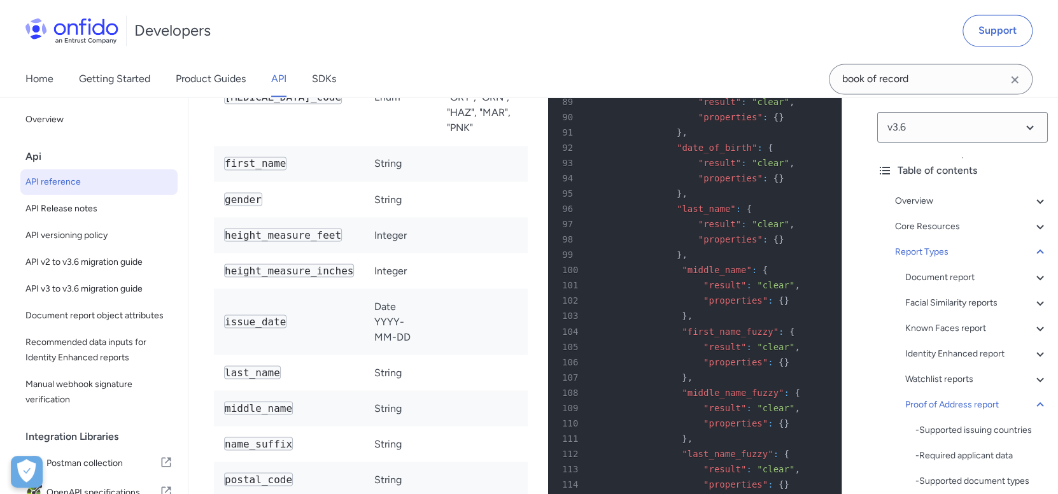
scroll to position [91890, 0]
drag, startPoint x: 223, startPoint y: 158, endPoint x: 494, endPoint y: 431, distance: 385.2
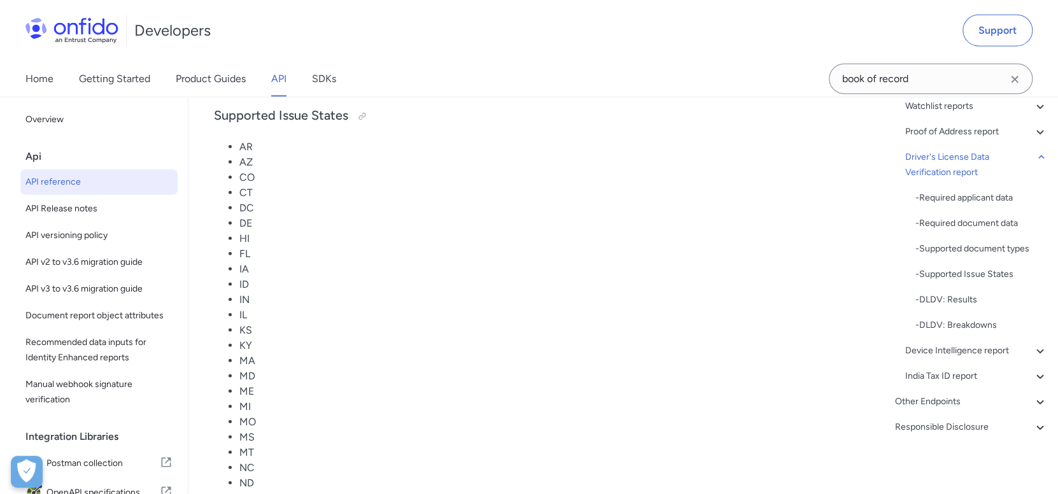
scroll to position [275, 0]
click at [955, 346] on div "Device Intelligence report" at bounding box center [976, 348] width 143 height 15
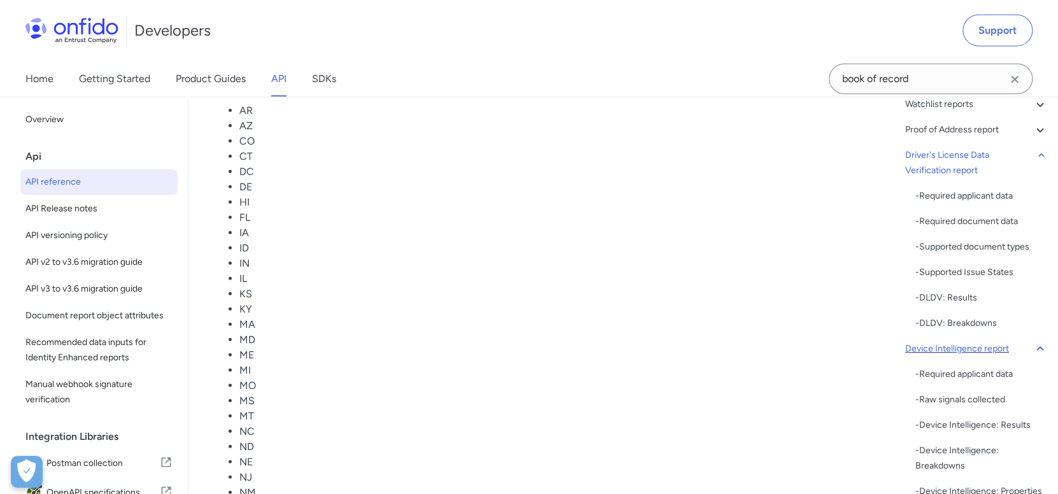
scroll to position [96442, 0]
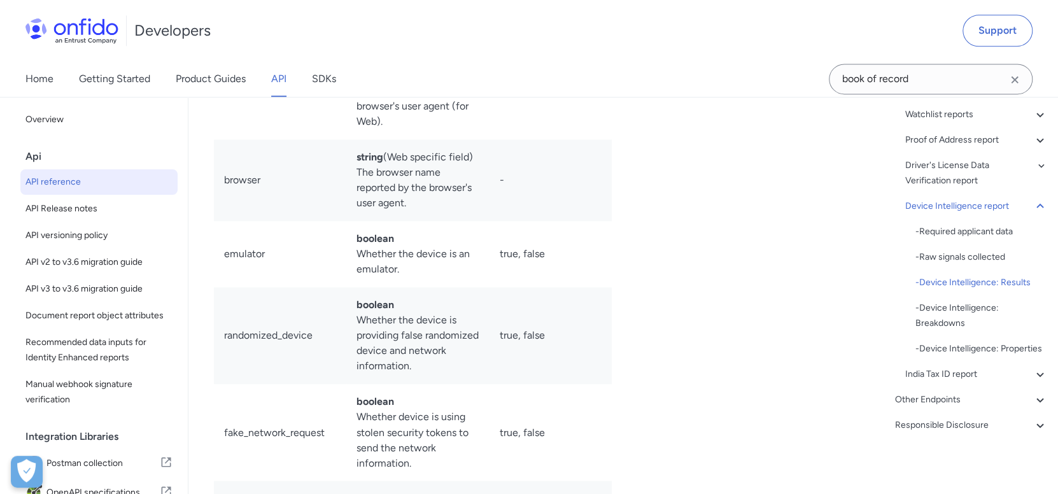
scroll to position [98097, 0]
drag, startPoint x: 374, startPoint y: 403, endPoint x: 220, endPoint y: 230, distance: 231.7
drag, startPoint x: 228, startPoint y: 295, endPoint x: 436, endPoint y: 314, distance: 209.0
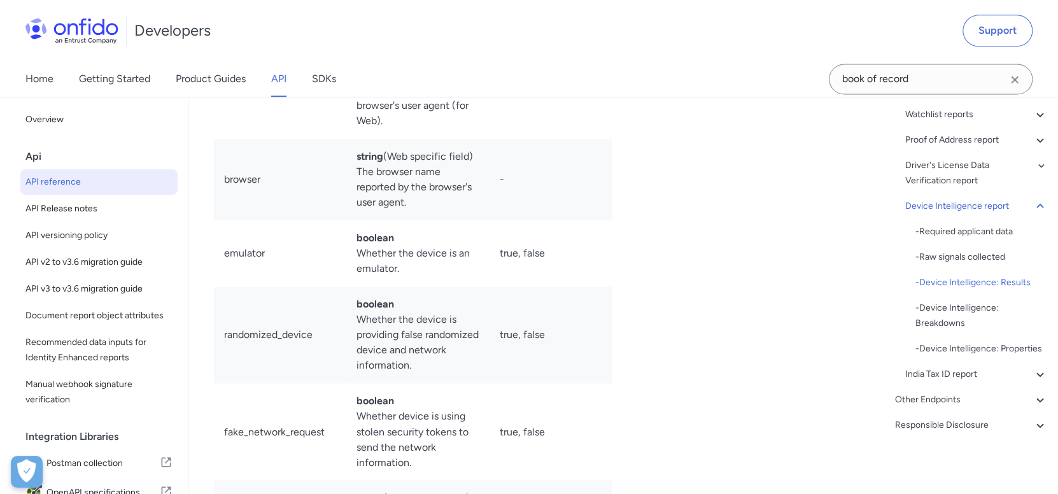
drag, startPoint x: 436, startPoint y: 316, endPoint x: 224, endPoint y: 303, distance: 212.3
drag, startPoint x: 354, startPoint y: 399, endPoint x: 220, endPoint y: 377, distance: 136.1
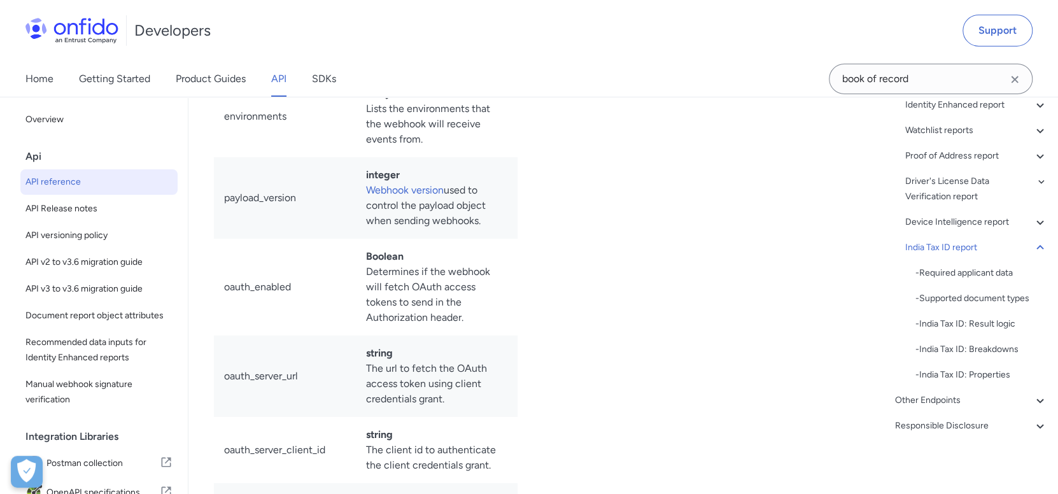
scroll to position [103153, 0]
click at [926, 405] on div "Other Endpoints" at bounding box center [971, 400] width 153 height 15
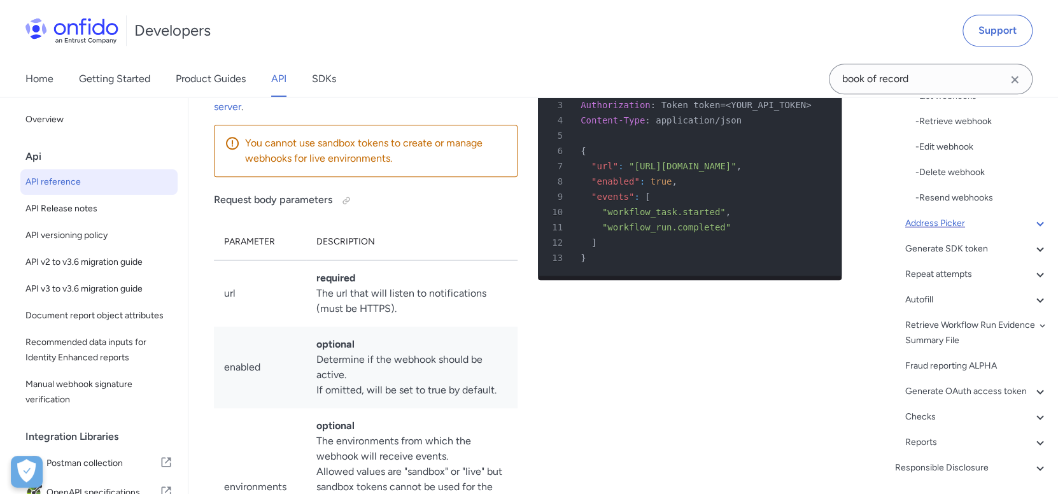
scroll to position [757, 0]
click at [1013, 230] on div "Address Picker" at bounding box center [976, 222] width 143 height 15
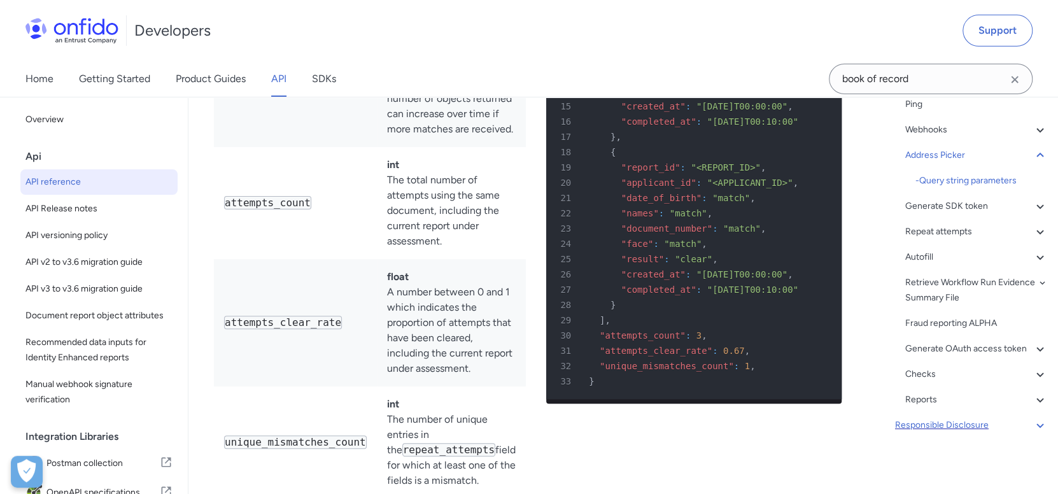
scroll to position [116498, 0]
click at [932, 224] on div "Repeat attempts" at bounding box center [976, 231] width 143 height 15
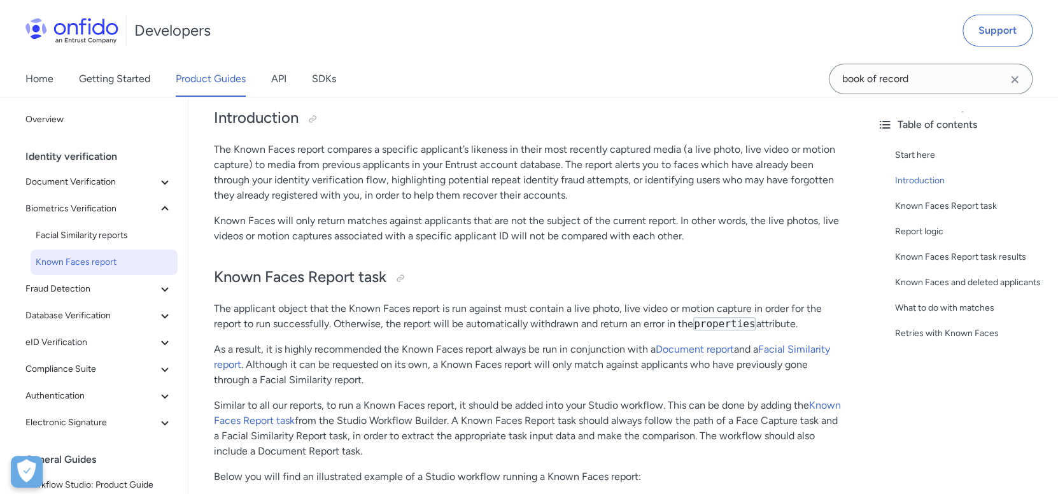
scroll to position [190, 0]
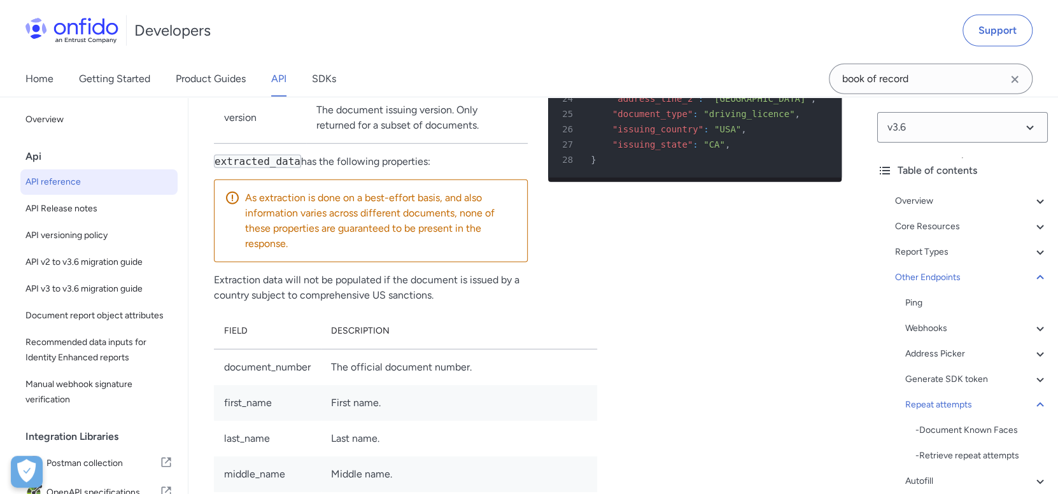
scroll to position [118767, 0]
drag, startPoint x: 212, startPoint y: 362, endPoint x: 742, endPoint y: 388, distance: 530.8
copy p "Document Known Faces is an add-on to Repeat Attempts and flags when identity do…"
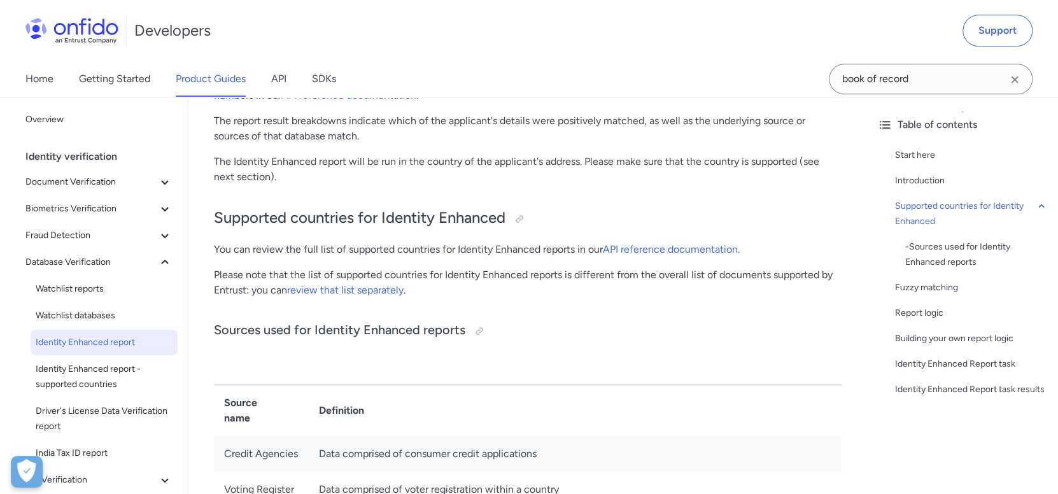
scroll to position [444, 0]
click at [514, 384] on td "Definition" at bounding box center [575, 410] width 533 height 52
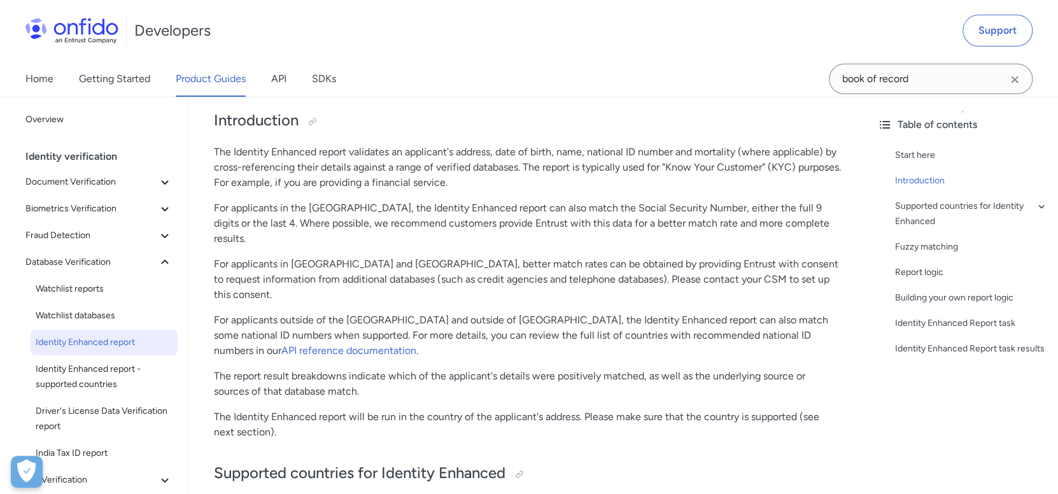
click at [514, 368] on p "The report result breakdowns indicate which of the applicant's details were pos…" at bounding box center [528, 383] width 628 height 31
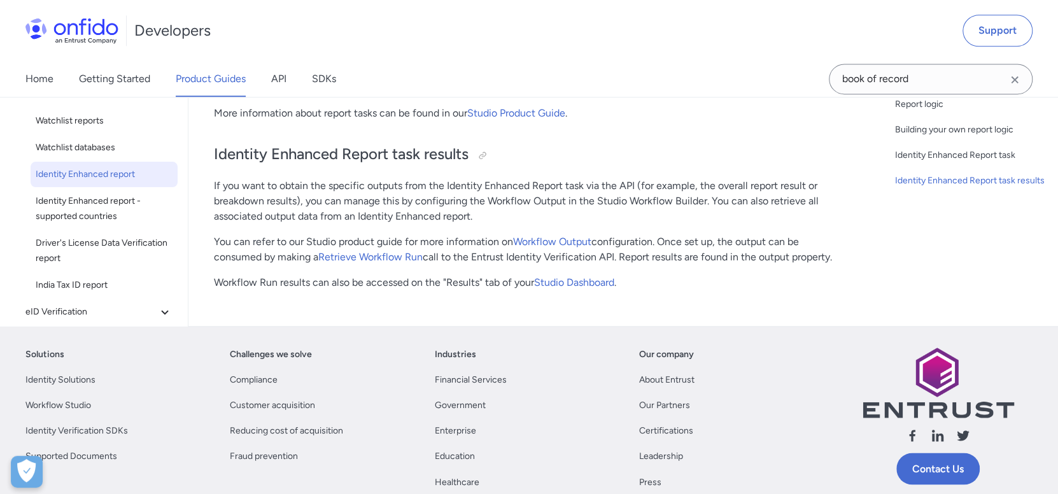
scroll to position [4388, 0]
click at [80, 166] on span "Identity Enhanced report" at bounding box center [104, 173] width 137 height 15
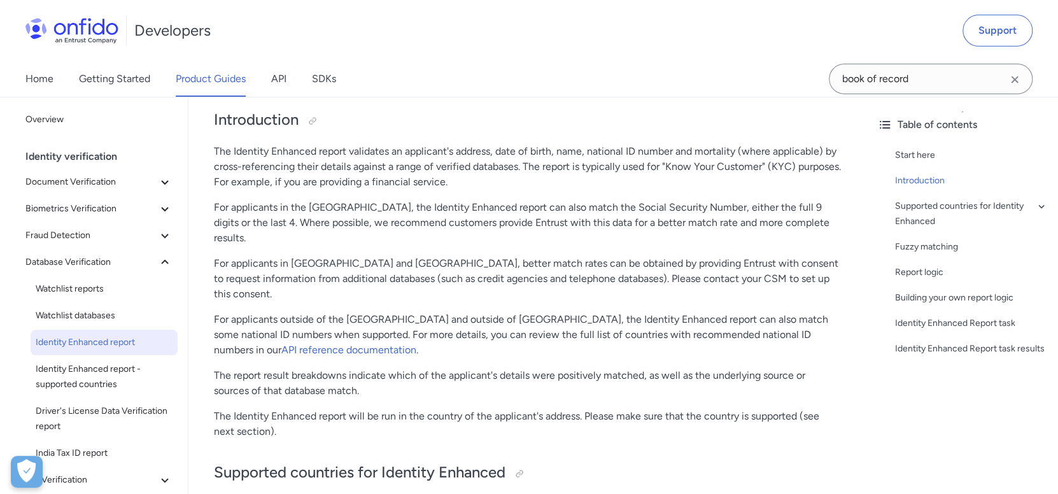
scroll to position [190, 0]
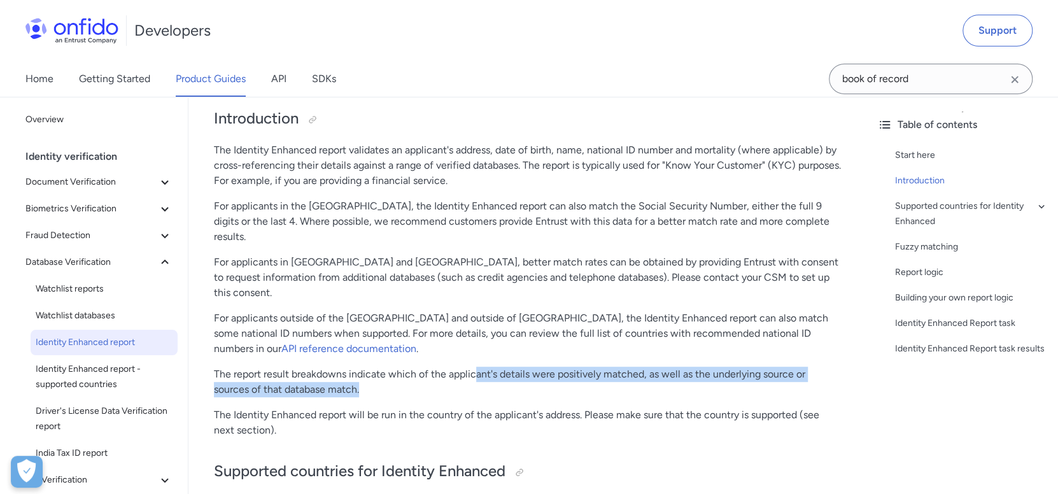
drag, startPoint x: 475, startPoint y: 339, endPoint x: 480, endPoint y: 363, distance: 25.3
click at [480, 367] on p "The report result breakdowns indicate which of the applicant's details were pos…" at bounding box center [528, 382] width 628 height 31
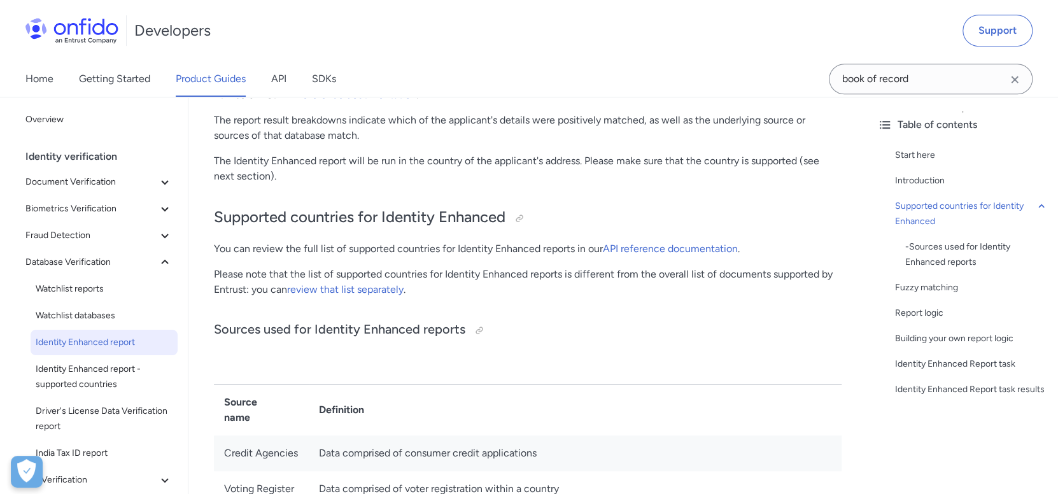
scroll to position [445, 0]
click at [397, 283] on link "review that list separately" at bounding box center [345, 289] width 116 height 12
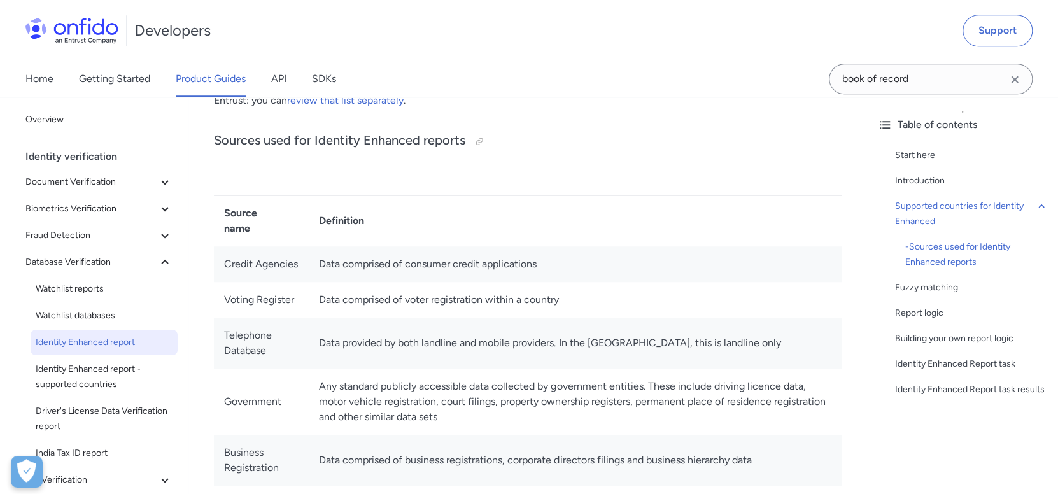
scroll to position [634, 0]
click at [431, 368] on td "Any standard publicly accessible data collected by government entities. These i…" at bounding box center [575, 401] width 533 height 66
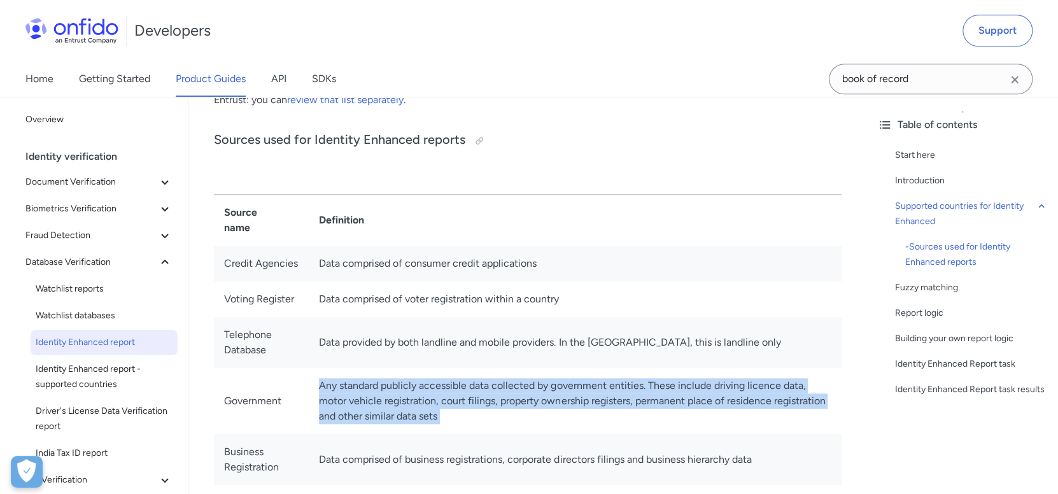
click at [431, 368] on td "Any standard publicly accessible data collected by government entities. These i…" at bounding box center [575, 401] width 533 height 66
click at [473, 368] on td "Any standard publicly accessible data collected by government entities. These i…" at bounding box center [575, 401] width 533 height 66
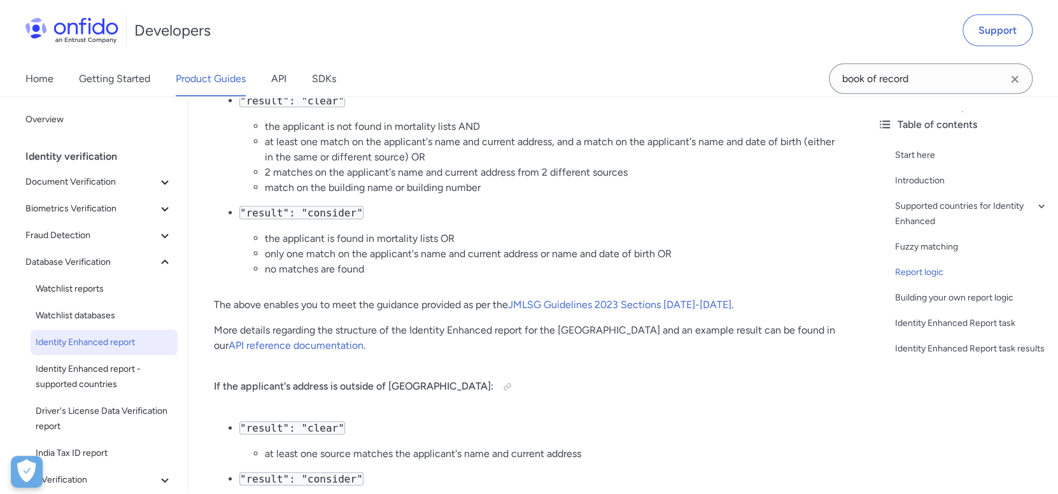
scroll to position [1651, 0]
click at [74, 262] on span "Database Verification" at bounding box center [91, 262] width 132 height 15
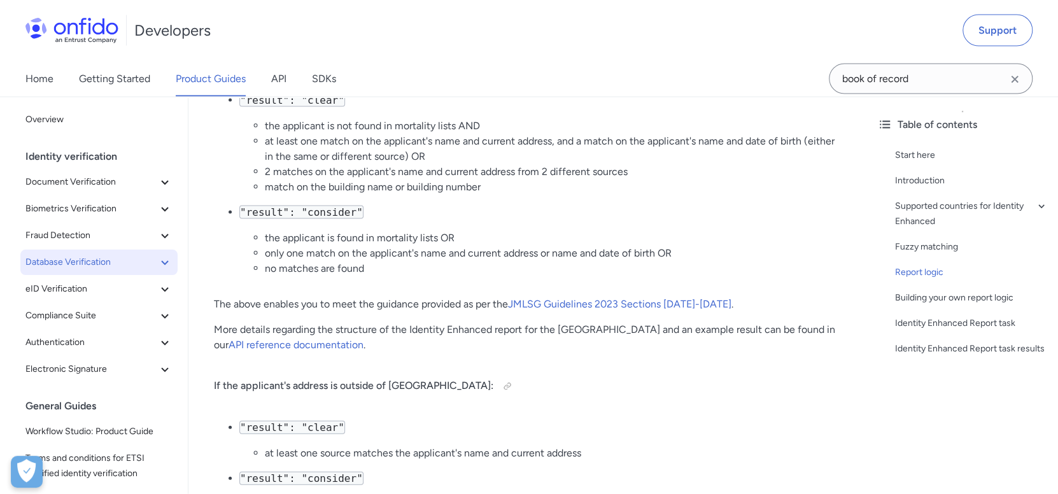
click at [74, 262] on span "Database Verification" at bounding box center [91, 262] width 132 height 15
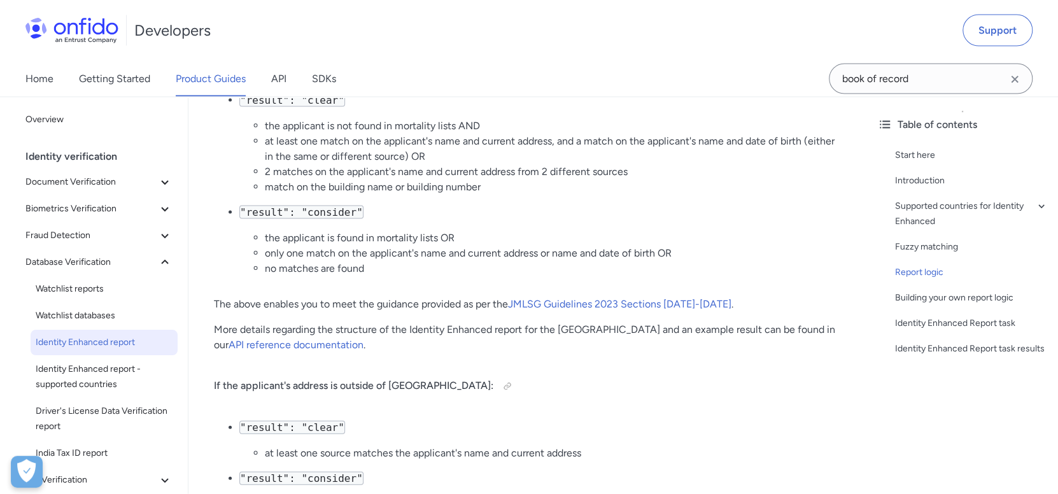
click at [886, 126] on icon at bounding box center [884, 124] width 15 height 15
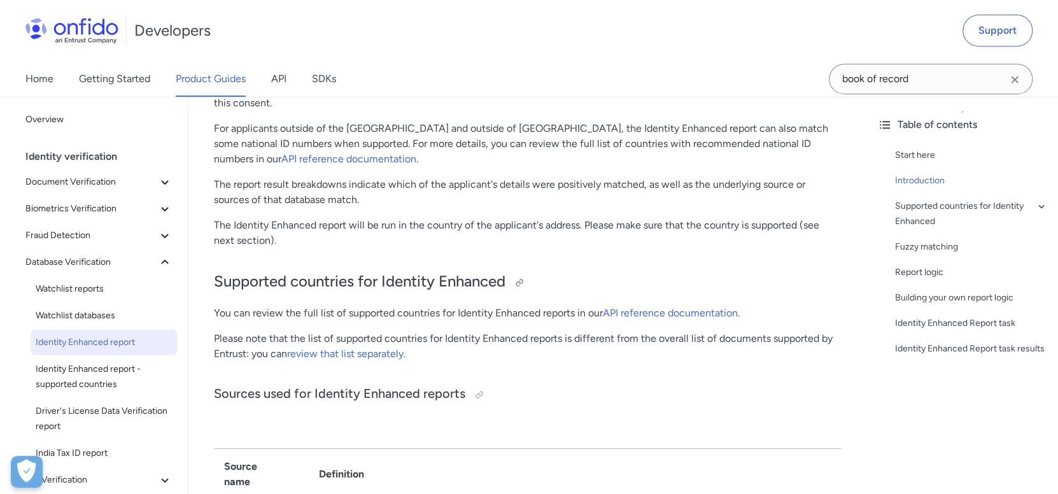
scroll to position [381, 0]
click at [687, 305] on link "API reference documentation" at bounding box center [670, 311] width 135 height 12
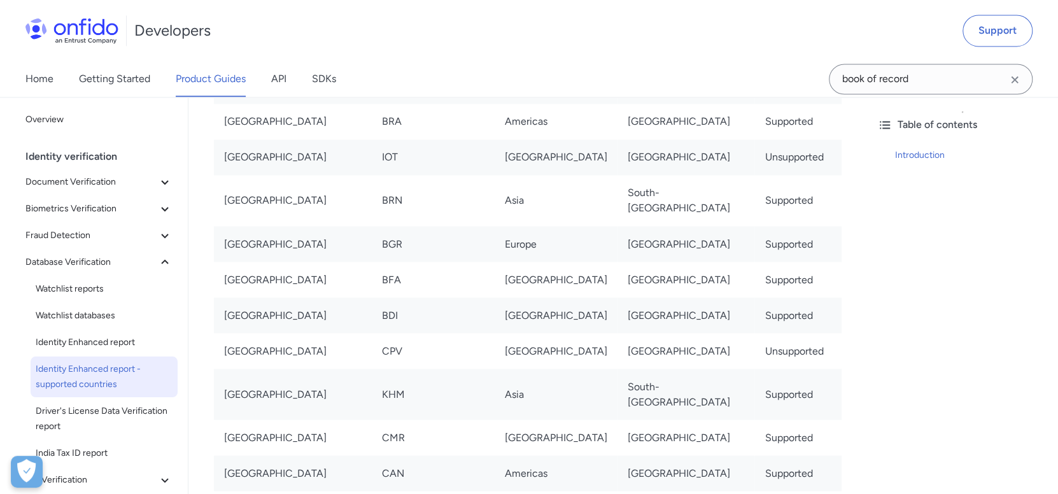
scroll to position [1400, 0]
click at [622, 454] on td "[GEOGRAPHIC_DATA]" at bounding box center [685, 472] width 137 height 36
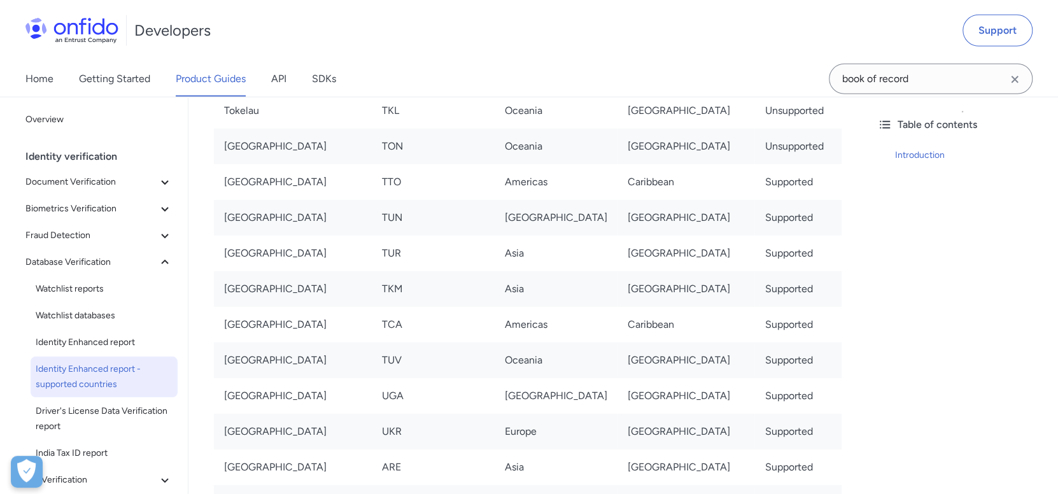
scroll to position [8786, 0]
click at [80, 342] on span "Identity Enhanced report" at bounding box center [104, 342] width 137 height 15
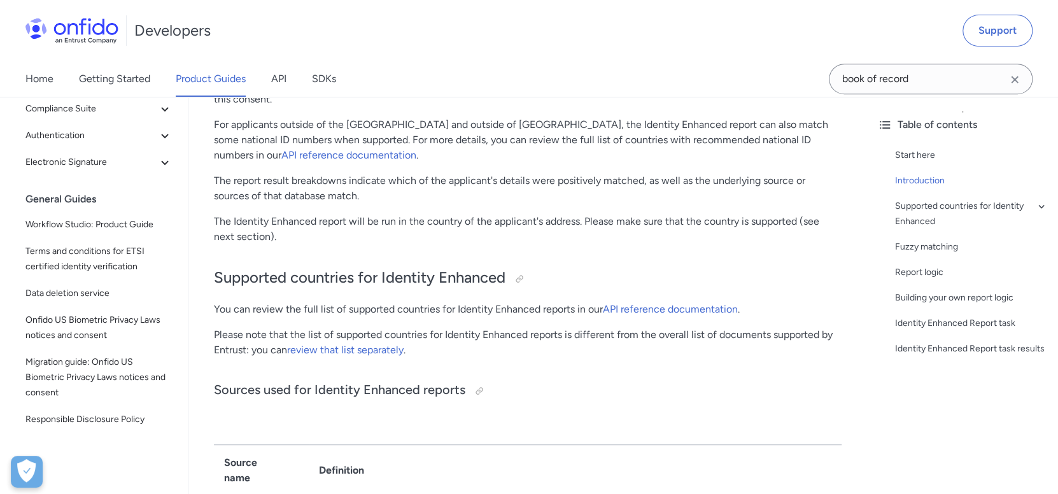
scroll to position [384, 0]
